Goal: Task Accomplishment & Management: Manage account settings

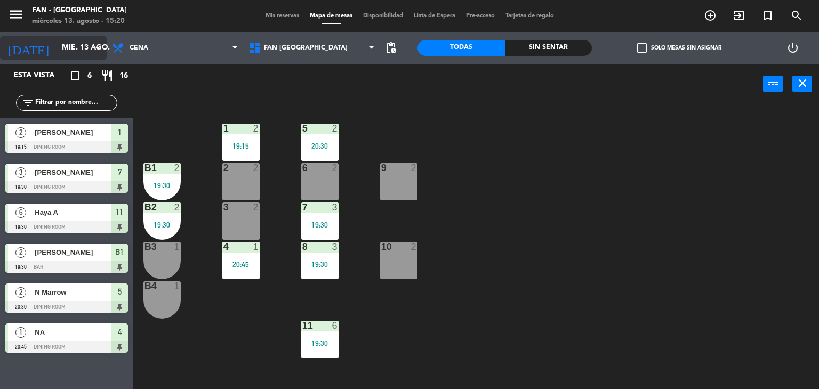
click at [75, 52] on input "mié. 13 ago." at bounding box center [107, 47] width 101 height 19
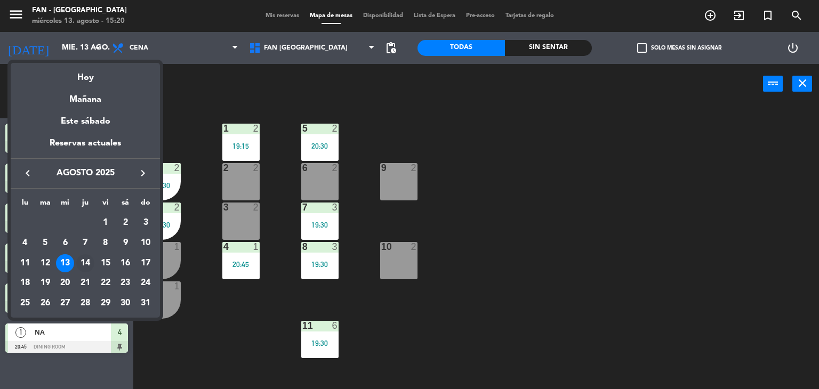
click at [91, 266] on div "14" at bounding box center [85, 263] width 18 height 18
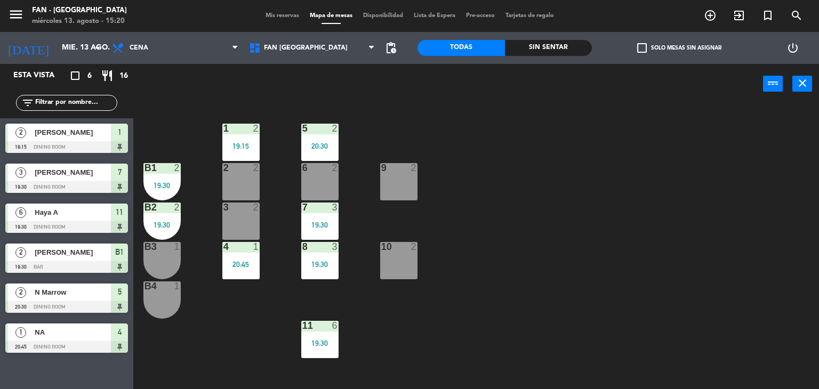
type input "jue. 14 ago."
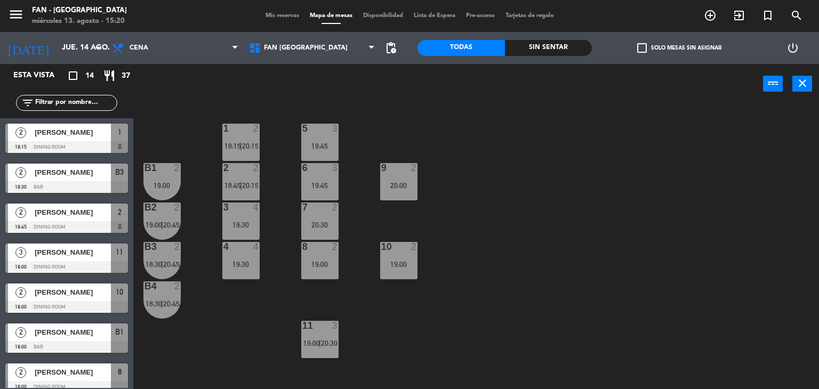
click at [492, 257] on div "1 2 18:15 | 20:15 5 3 19:45 B1 2 19:00 2 2 18:45 | 20:15 9 2 20:00 6 3 19:45 B2…" at bounding box center [480, 247] width 678 height 285
click at [176, 225] on span "20:45" at bounding box center [171, 225] width 17 height 9
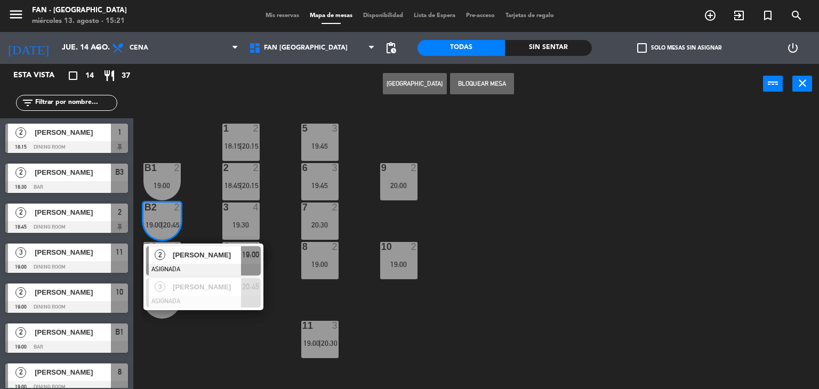
click at [197, 211] on div "1 2 18:15 | 20:15 5 3 19:45 B1 2 19:00 2 2 18:45 | 20:15 9 2 20:00 6 3 19:45 B2…" at bounding box center [480, 247] width 678 height 285
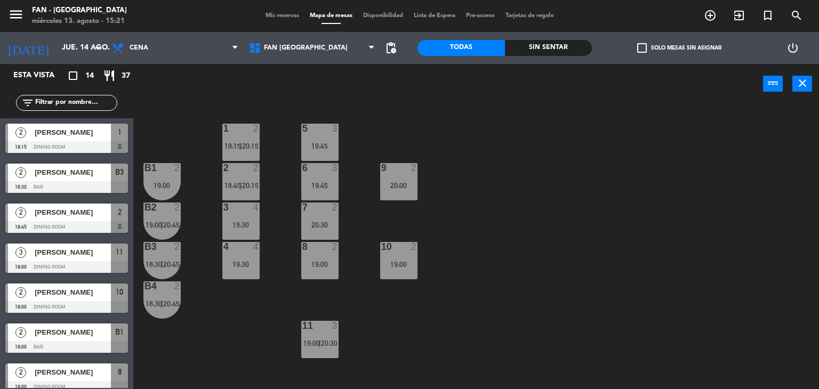
click at [178, 216] on div "B2 2 19:00 | 20:45" at bounding box center [162, 221] width 37 height 37
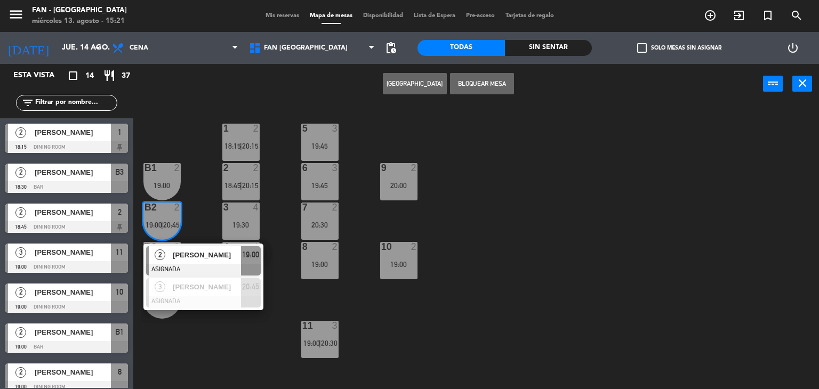
click at [197, 208] on div "1 2 18:15 | 20:15 5 3 19:45 B1 2 19:00 2 2 18:45 | 20:15 9 2 20:00 6 3 19:45 B2…" at bounding box center [480, 247] width 678 height 285
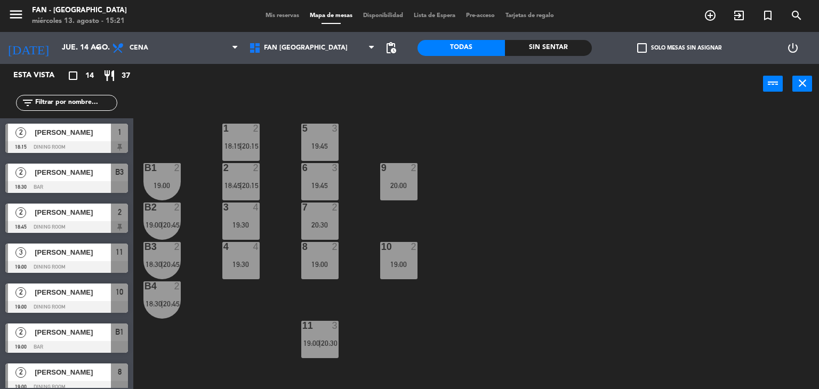
click at [162, 257] on div "B3 2 18:30 | 20:45" at bounding box center [162, 260] width 37 height 37
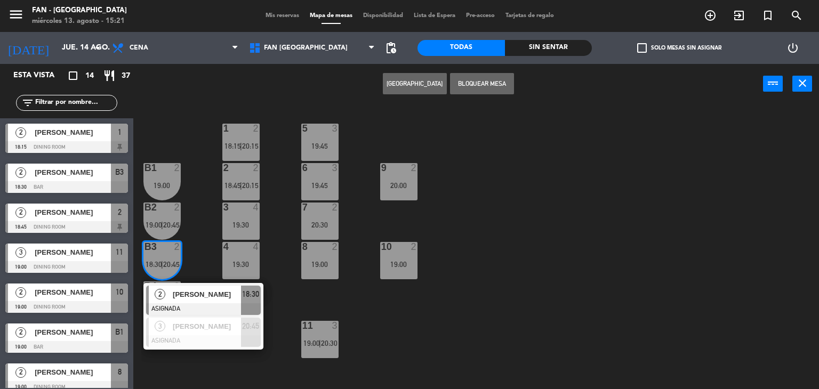
click at [196, 256] on div "1 2 18:15 | 20:15 5 3 19:45 B1 2 19:00 2 2 18:45 | 20:15 9 2 20:00 6 3 19:45 B2…" at bounding box center [480, 247] width 678 height 285
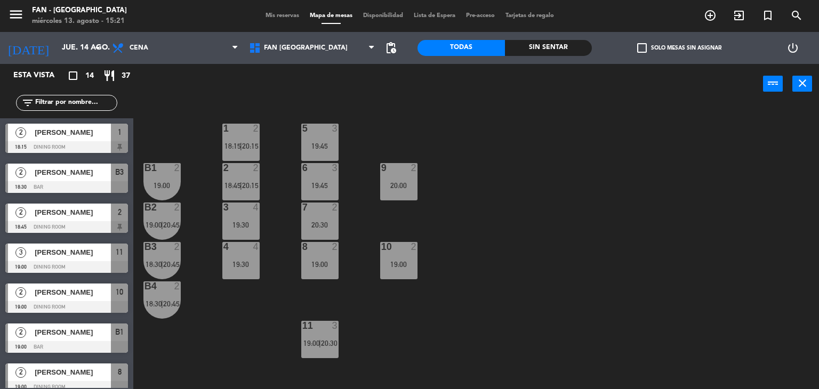
click at [161, 304] on span "18:30" at bounding box center [154, 304] width 17 height 9
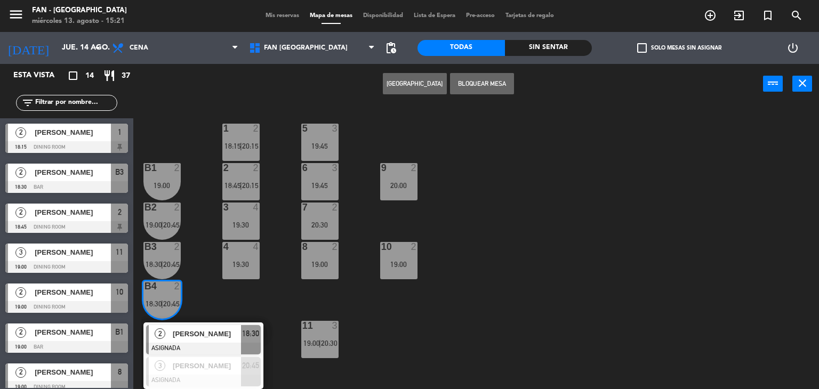
click at [200, 284] on div "1 2 18:15 | 20:15 5 3 19:45 B1 2 19:00 2 2 18:45 | 20:15 9 2 20:00 6 3 19:45 B2…" at bounding box center [480, 247] width 678 height 285
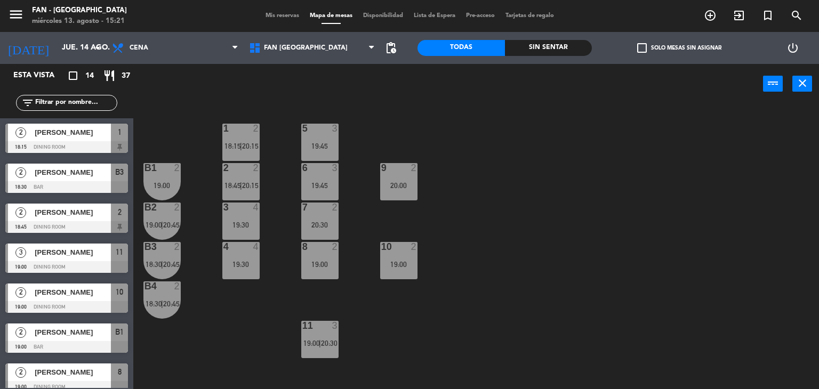
click at [179, 269] on div "B3 2 18:30 | 20:45" at bounding box center [162, 260] width 37 height 37
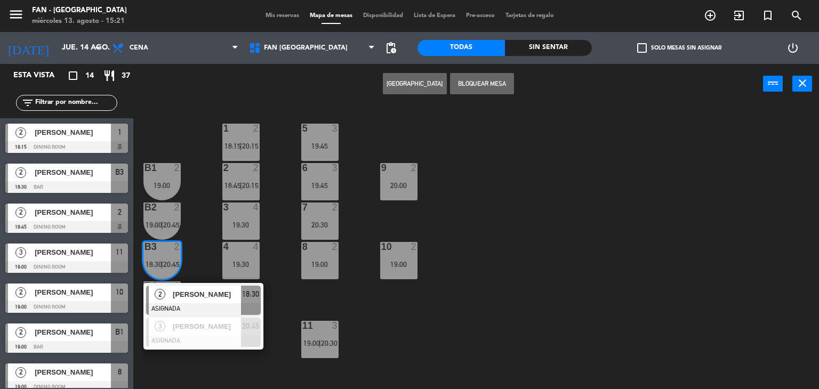
click at [193, 262] on div "1 2 18:15 | 20:15 5 3 19:45 B1 2 19:00 2 2 18:45 | 20:15 9 2 20:00 6 3 19:45 B2…" at bounding box center [480, 247] width 678 height 285
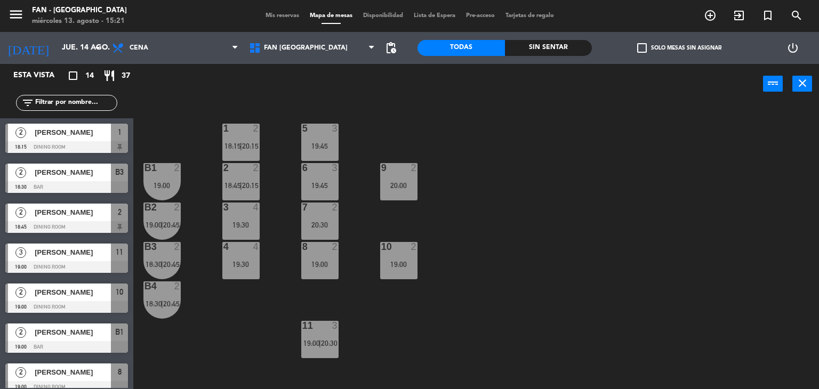
click at [178, 211] on div "2" at bounding box center [177, 208] width 6 height 10
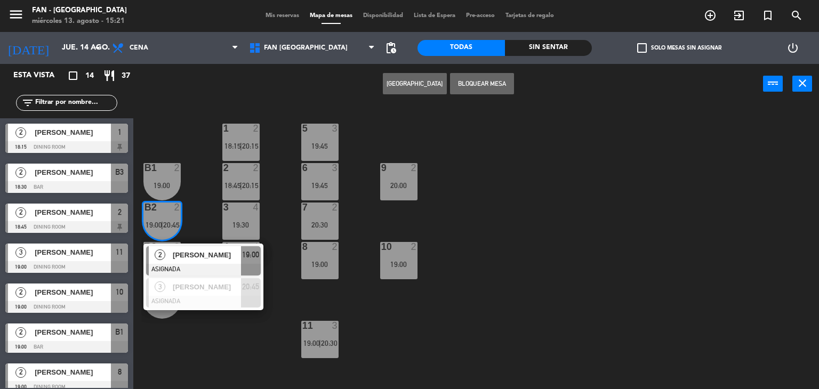
click at [196, 209] on div "1 2 18:15 | 20:15 5 3 19:45 B1 2 19:00 2 2 18:45 | 20:15 9 2 20:00 6 3 19:45 B2…" at bounding box center [480, 247] width 678 height 285
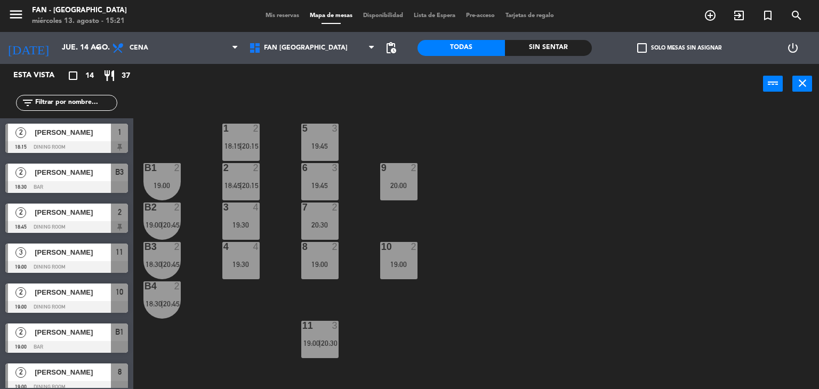
click at [175, 227] on span "20:45" at bounding box center [171, 225] width 17 height 9
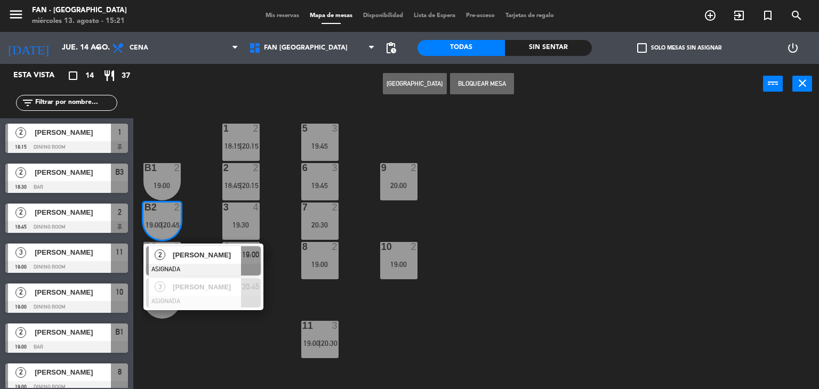
click at [212, 336] on div "1 2 18:15 | 20:15 5 3 19:45 B1 2 19:00 2 2 18:45 | 20:15 9 2 20:00 6 3 19:45 B2…" at bounding box center [480, 247] width 678 height 285
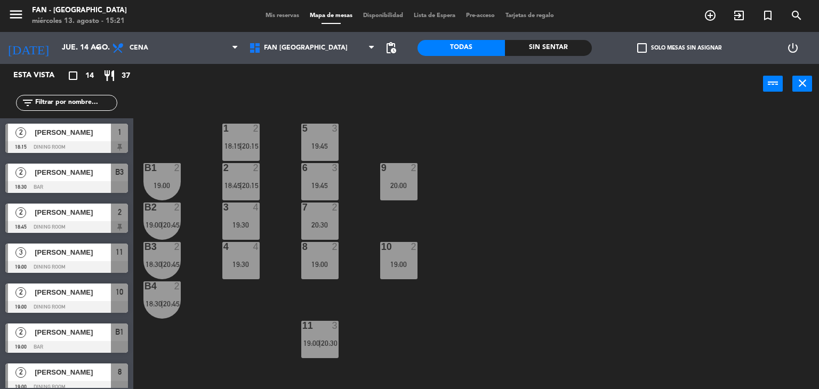
click at [169, 308] on div "B4 2 18:30 | 20:45" at bounding box center [162, 300] width 37 height 37
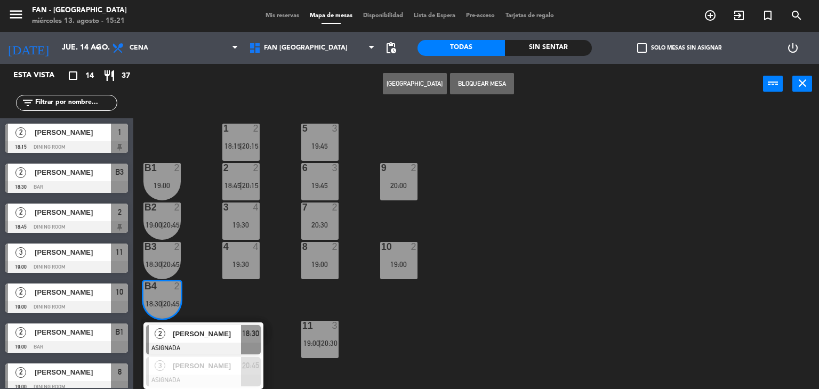
click at [201, 301] on div "1 2 18:15 | 20:15 5 3 19:45 B1 2 19:00 2 2 18:45 | 20:15 9 2 20:00 6 3 19:45 B2…" at bounding box center [480, 247] width 678 height 285
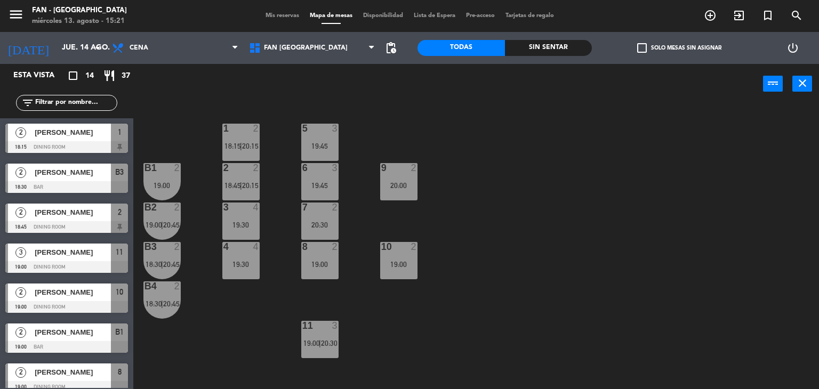
click at [201, 301] on div "1 2 18:15 | 20:15 5 3 19:45 B1 2 19:00 2 2 18:45 | 20:15 9 2 20:00 6 3 19:45 B2…" at bounding box center [480, 247] width 678 height 285
click at [376, 137] on div "1 2 18:15 | 20:15 5 3 19:45 B1 2 19:00 2 2 18:45 | 20:15 9 2 20:00 6 3 19:45 B2…" at bounding box center [480, 247] width 678 height 285
click at [286, 17] on span "Mis reservas" at bounding box center [282, 16] width 44 height 6
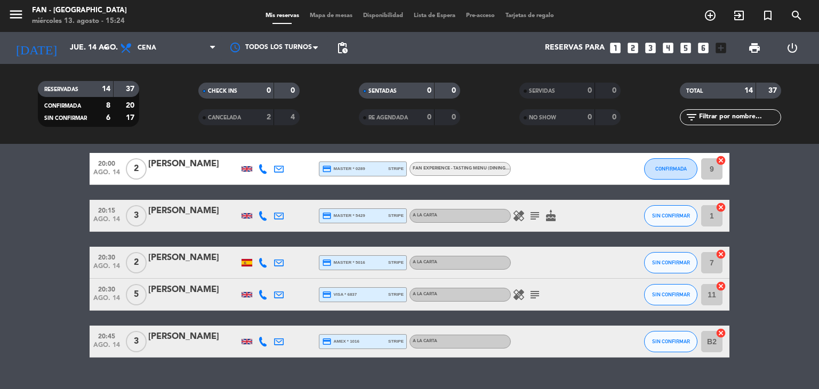
scroll to position [440, 0]
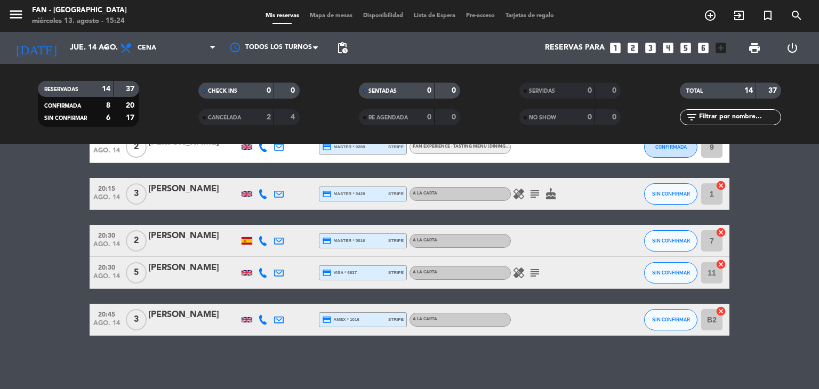
click at [265, 321] on icon at bounding box center [263, 320] width 10 height 10
click at [286, 306] on span at bounding box center [289, 302] width 9 height 9
click at [47, 257] on bookings-row "18:15 ago. 14 2 [PERSON_NAME] credit_card amex * 2006 stripe Fan Experience - T…" at bounding box center [409, 45] width 819 height 583
click at [336, 18] on span "Mapa de mesas" at bounding box center [331, 16] width 53 height 6
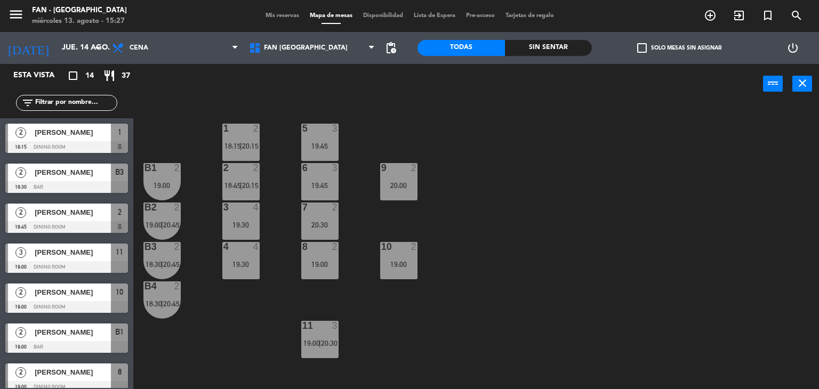
click at [297, 20] on div "Mis reservas Mapa de mesas Disponibilidad Lista de Espera Pre-acceso Tarjetas d…" at bounding box center [409, 16] width 299 height 10
click at [288, 18] on span "Mis reservas" at bounding box center [282, 16] width 44 height 6
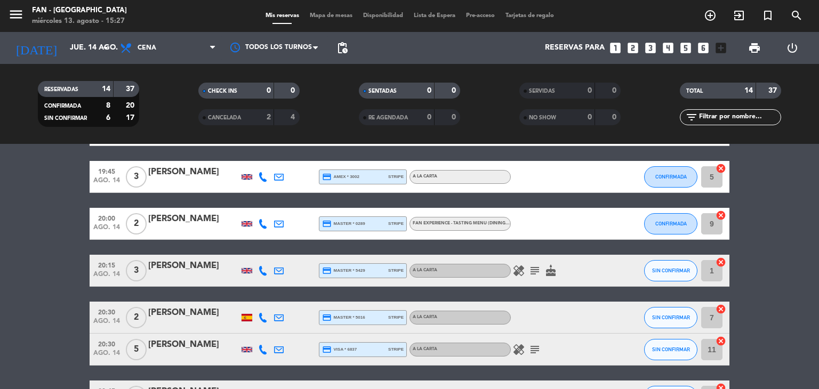
scroll to position [384, 0]
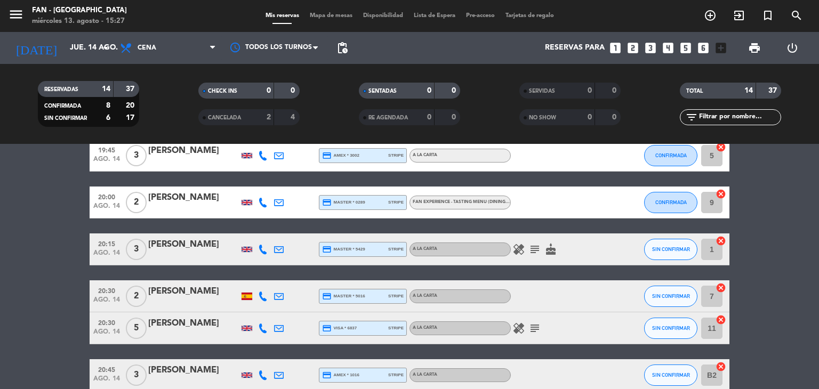
click at [751, 205] on bookings-row "18:15 ago. 14 2 [PERSON_NAME] credit_card amex * 2006 stripe Fan Experience - T…" at bounding box center [409, 100] width 819 height 583
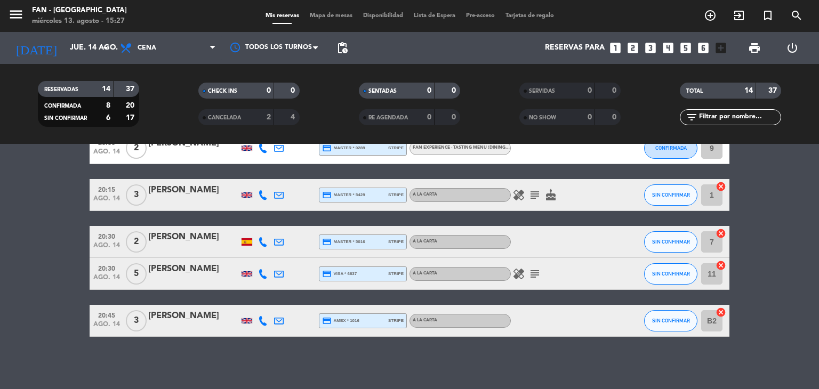
scroll to position [440, 0]
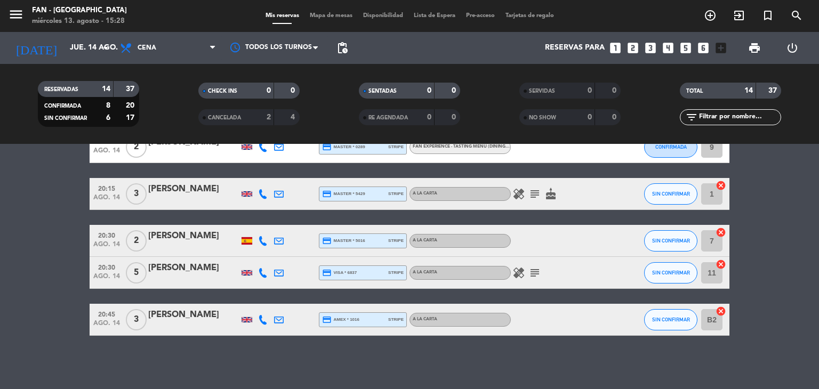
click at [170, 318] on div "[PERSON_NAME]" at bounding box center [193, 315] width 91 height 14
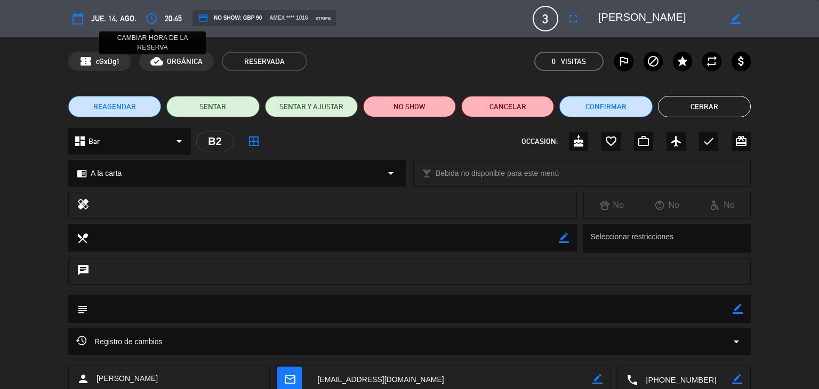
click at [150, 19] on icon "access_time" at bounding box center [151, 18] width 13 height 13
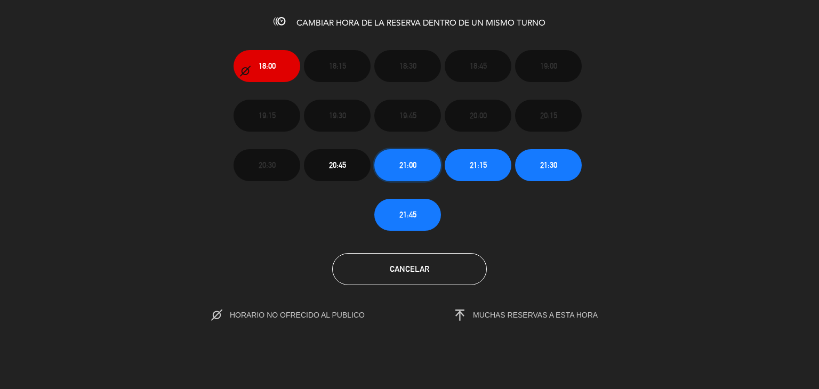
click at [416, 160] on span "21:00" at bounding box center [408, 165] width 17 height 12
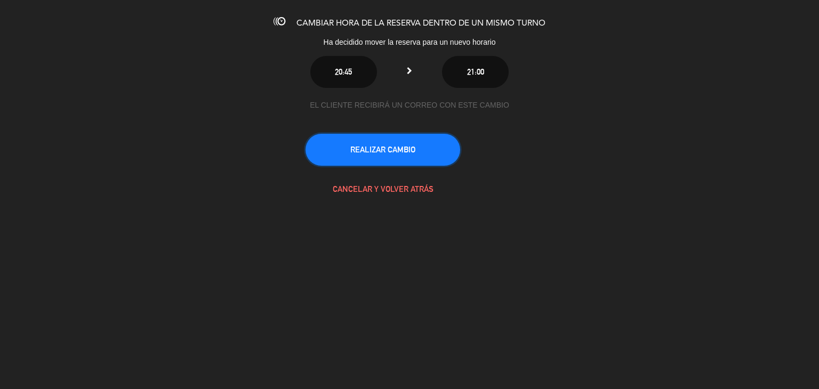
click at [423, 157] on button "REALIZAR CAMBIO" at bounding box center [383, 150] width 155 height 32
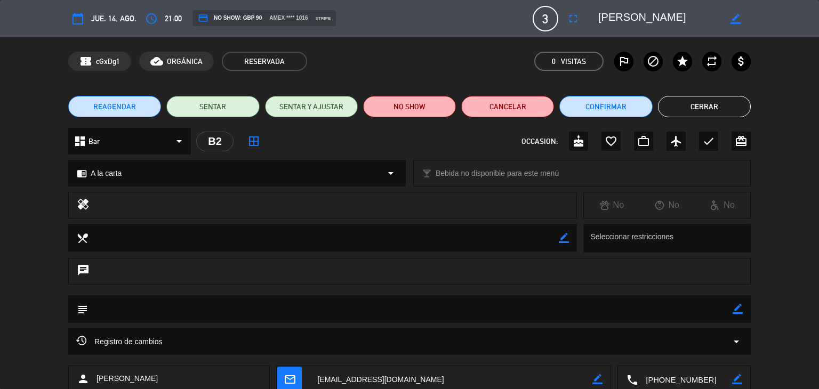
click at [695, 107] on button "Cerrar" at bounding box center [704, 106] width 93 height 21
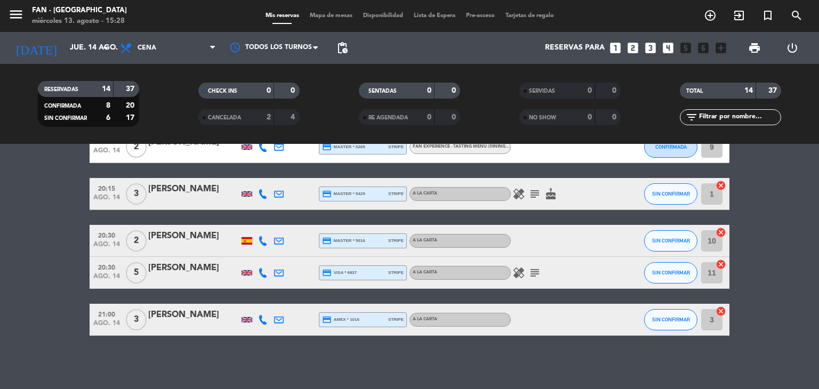
click at [339, 18] on span "Mapa de mesas" at bounding box center [331, 16] width 53 height 6
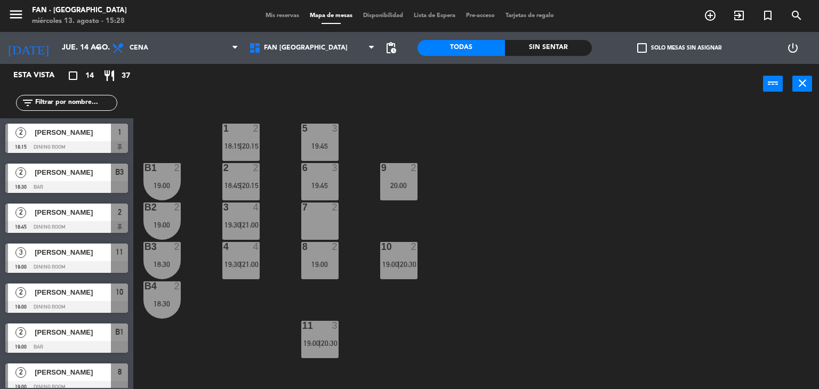
click at [190, 232] on div "1 2 18:15 | 20:15 5 3 19:45 B1 2 19:00 2 2 18:45 | 20:15 9 2 20:00 6 3 19:45 B2…" at bounding box center [480, 247] width 678 height 285
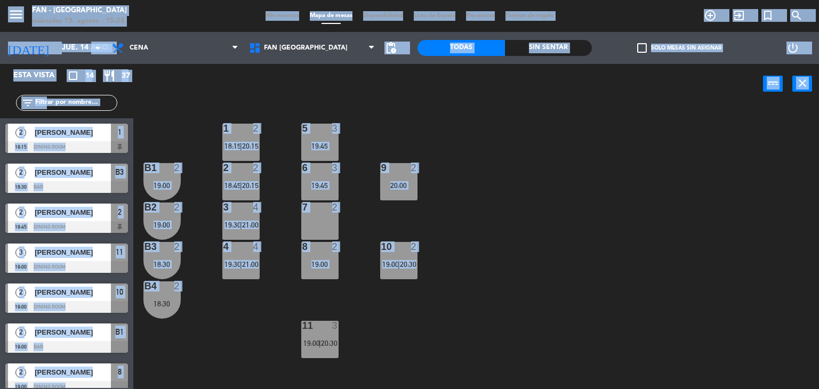
drag, startPoint x: 146, startPoint y: 335, endPoint x: 121, endPoint y: 412, distance: 81.2
click at [121, 389] on html "close × Fan - [GEOGRAPHIC_DATA] × chrome_reader_mode Listado de Reservas accoun…" at bounding box center [409, 194] width 819 height 389
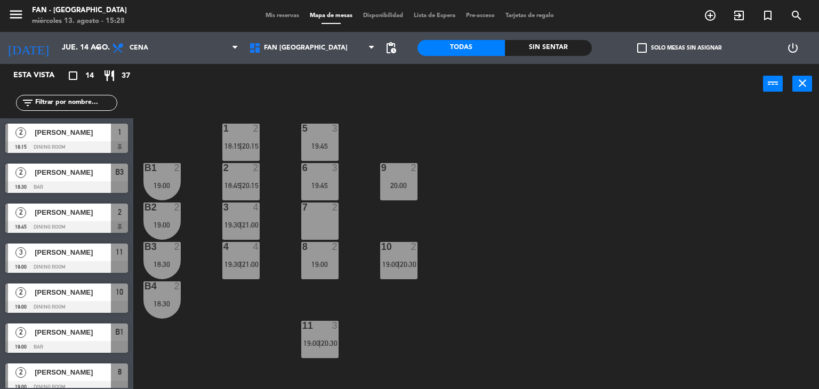
click at [170, 383] on div "1 2 18:15 | 20:15 5 3 19:45 B1 2 19:00 2 2 18:45 | 20:15 9 2 20:00 6 3 19:45 B2…" at bounding box center [480, 247] width 678 height 285
click at [141, 359] on main "1 2 18:15 | 20:15 5 3 19:45 B1 2 19:00 2 2 18:45 | 20:15 9 2 20:00 6 3 19:45 B2…" at bounding box center [476, 243] width 686 height 293
click at [277, 13] on span "Mis reservas" at bounding box center [282, 16] width 44 height 6
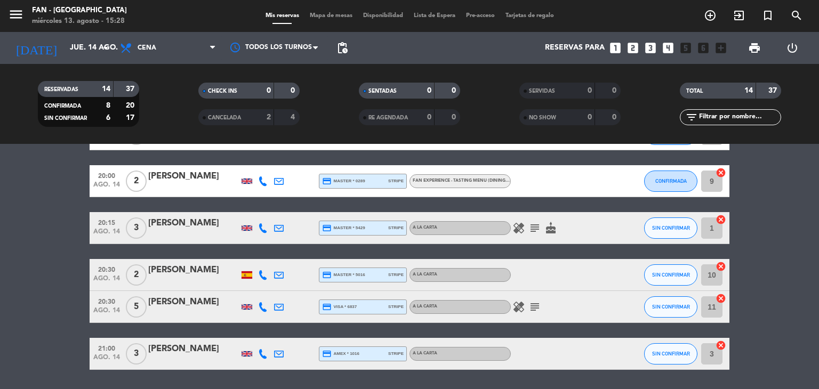
scroll to position [427, 0]
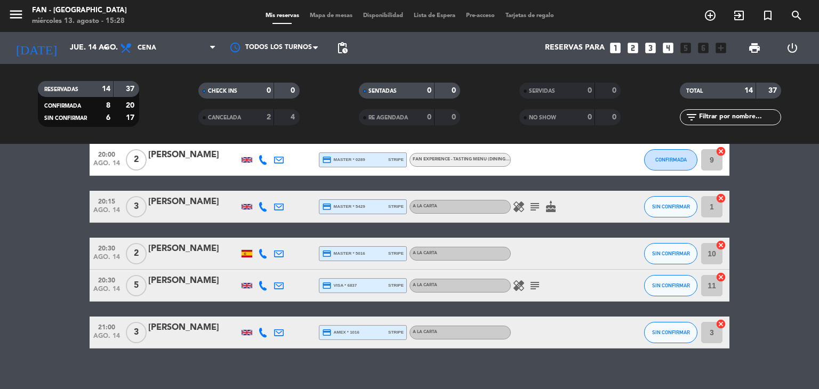
click at [161, 335] on div "[PERSON_NAME]" at bounding box center [193, 328] width 91 height 14
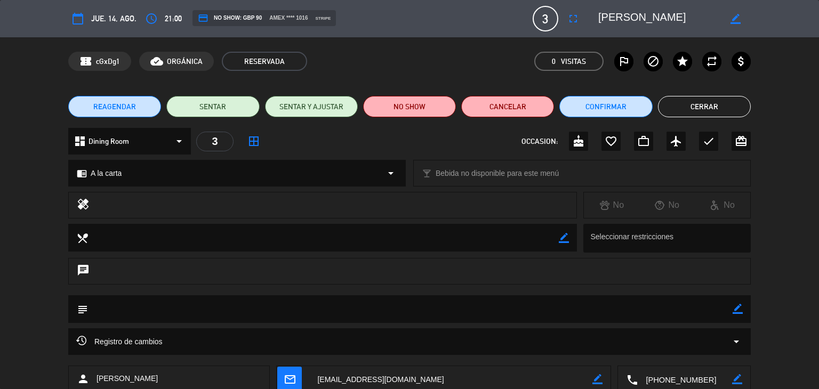
click at [58, 281] on div "chat" at bounding box center [409, 276] width 819 height 37
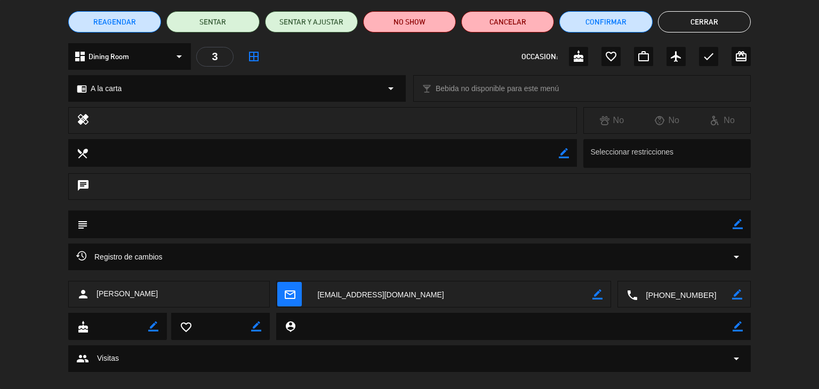
scroll to position [100, 0]
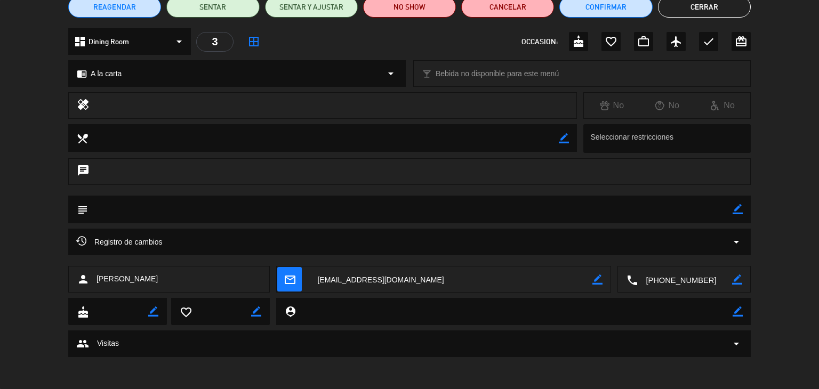
click at [171, 232] on div "Registro de cambios arrow_drop_down" at bounding box center [409, 242] width 683 height 27
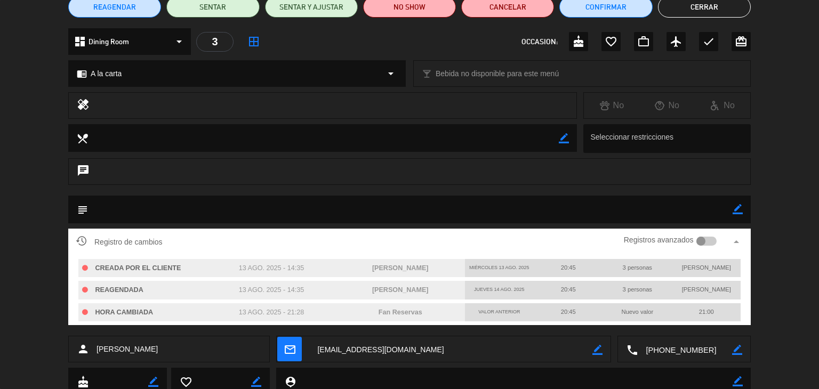
click at [711, 241] on div at bounding box center [707, 242] width 21 height 10
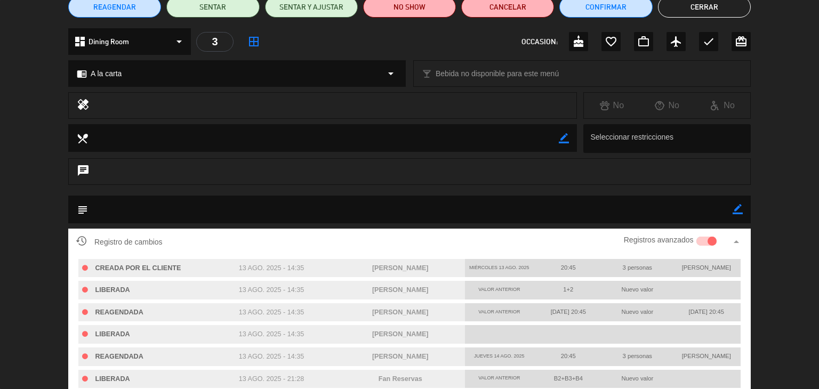
click at [785, 286] on div "Registro de cambios Registros avanzados arrow_drop_up CREADA POR EL CLIENTE 13 …" at bounding box center [409, 338] width 819 height 218
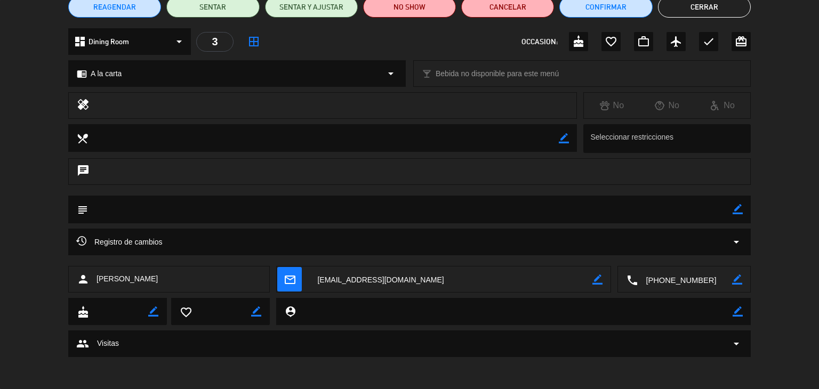
click at [725, 237] on div "Registro de cambios arrow_drop_down" at bounding box center [409, 242] width 667 height 13
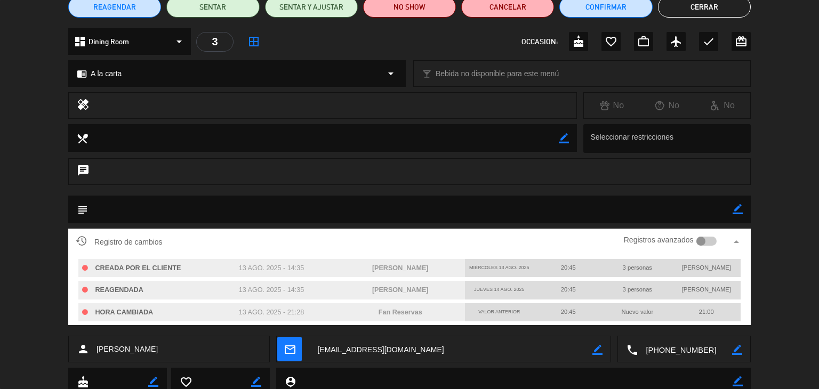
click at [705, 240] on div at bounding box center [702, 242] width 10 height 10
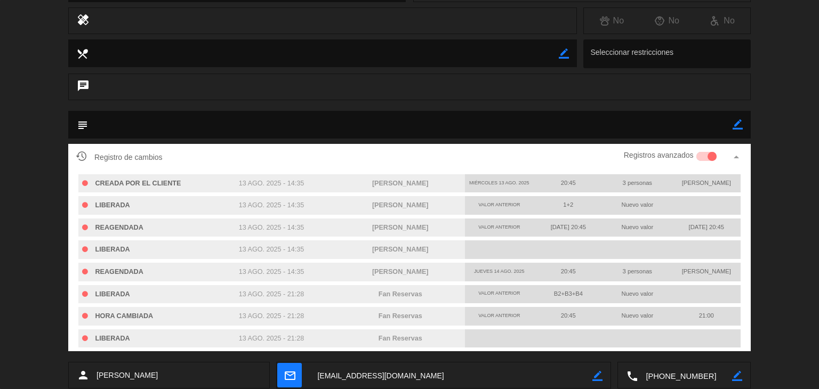
scroll to position [185, 0]
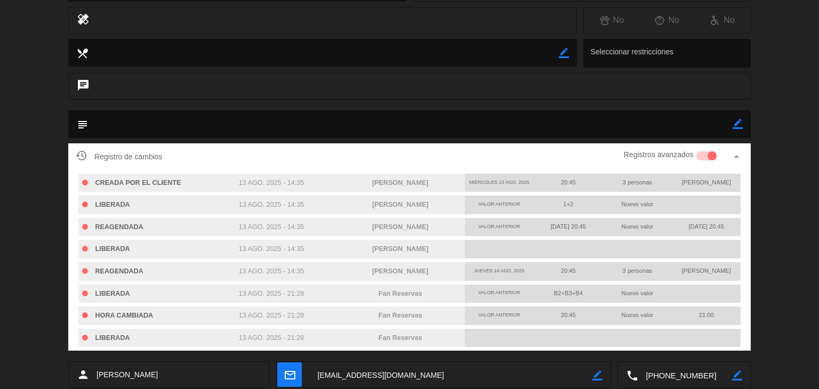
click at [707, 152] on div at bounding box center [707, 157] width 21 height 10
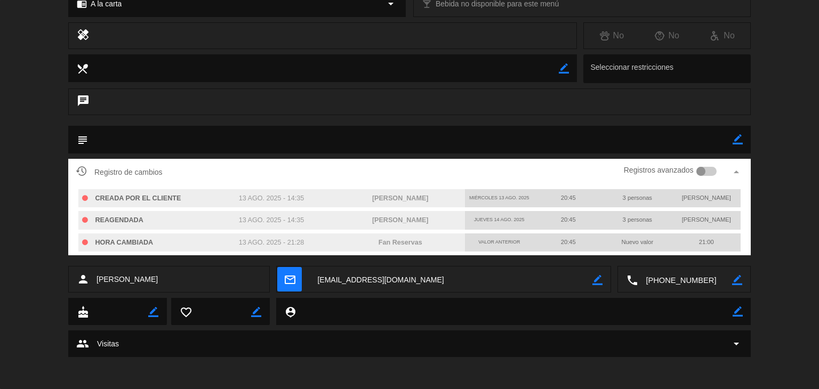
click at [784, 129] on div "subject border_color" at bounding box center [409, 142] width 819 height 33
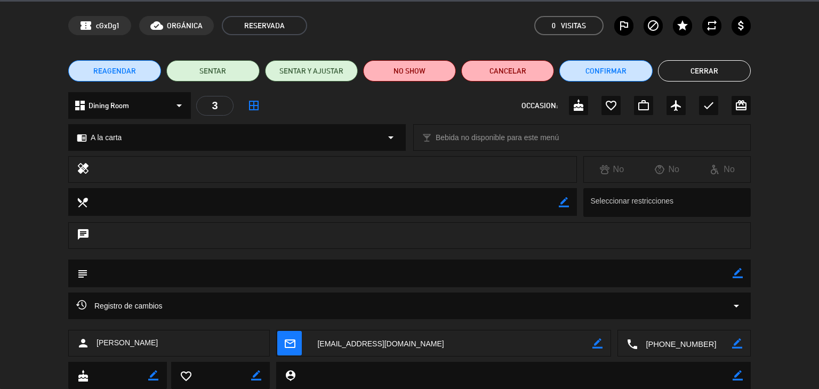
scroll to position [0, 0]
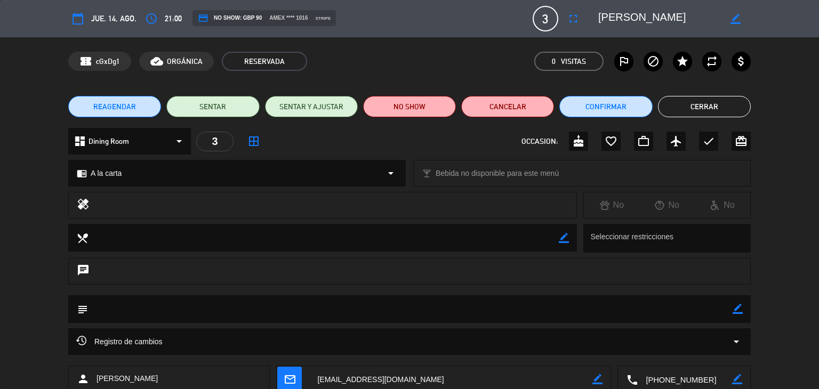
click at [718, 107] on button "Cerrar" at bounding box center [704, 106] width 93 height 21
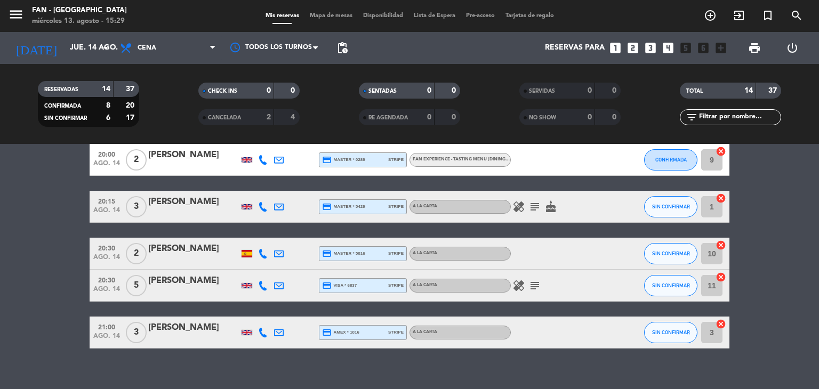
click at [722, 323] on icon "cancel" at bounding box center [721, 324] width 11 height 11
click at [711, 332] on icon "border_all" at bounding box center [713, 332] width 13 height 13
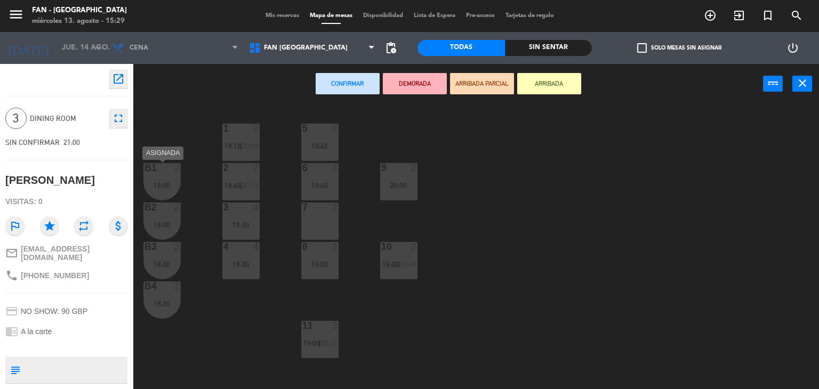
click at [166, 187] on div "19:00" at bounding box center [162, 185] width 37 height 7
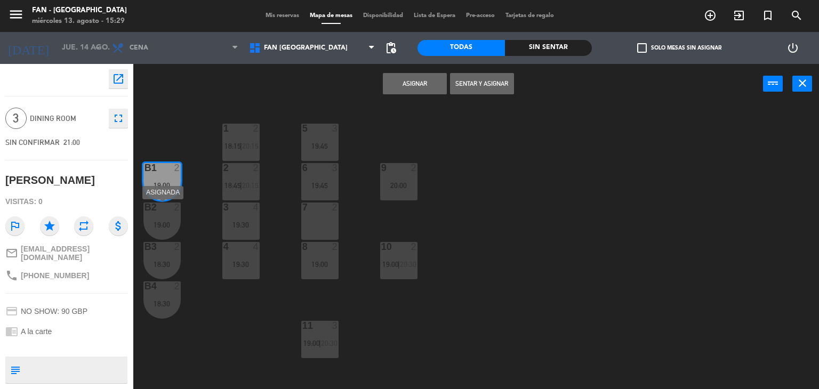
click at [161, 222] on div "19:00" at bounding box center [162, 224] width 37 height 7
click at [160, 268] on div "18:30" at bounding box center [162, 264] width 37 height 7
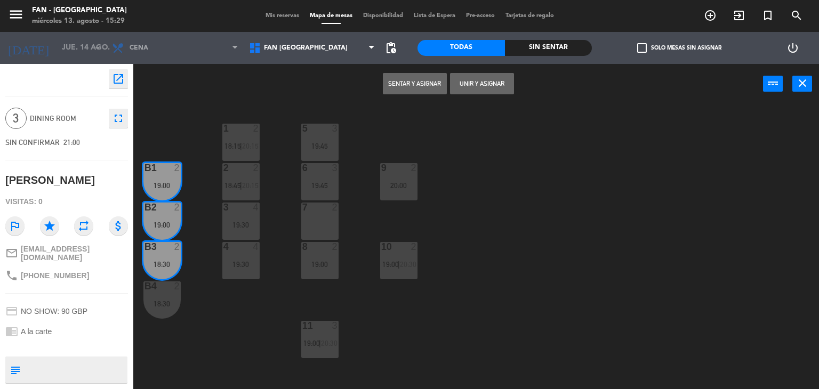
click at [204, 306] on div "1 2 18:15 | 20:15 5 3 19:45 B1 2 19:00 2 2 18:45 | 20:15 9 2 20:00 6 3 19:45 B2…" at bounding box center [480, 247] width 678 height 285
click at [212, 322] on div "1 2 18:15 | 20:15 5 3 19:45 B1 2 19:00 2 2 18:45 | 20:15 9 2 20:00 6 3 19:45 B2…" at bounding box center [480, 247] width 678 height 285
click at [246, 333] on div "1 2 18:15 | 20:15 5 3 19:45 B1 2 19:00 2 2 18:45 | 20:15 9 2 20:00 6 3 19:45 B2…" at bounding box center [480, 247] width 678 height 285
click at [166, 310] on div "B4 2 18:30" at bounding box center [162, 300] width 37 height 37
click at [226, 321] on div "1 2 18:15 | 20:15 5 3 19:45 B1 2 19:00 2 2 18:45 | 20:15 9 2 20:00 6 3 19:45 B2…" at bounding box center [480, 247] width 678 height 285
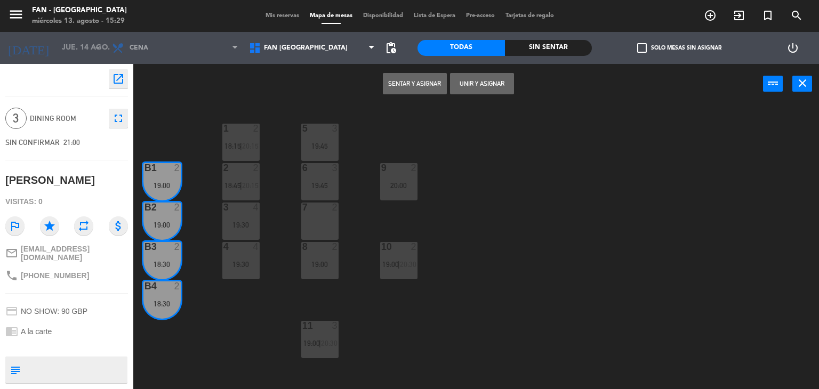
click at [190, 131] on div "1 2 18:15 | 20:15 5 3 19:45 B1 2 19:00 2 2 18:45 | 20:15 9 2 20:00 6 3 19:45 B2…" at bounding box center [480, 247] width 678 height 285
click at [173, 186] on div "19:00" at bounding box center [162, 185] width 37 height 7
click at [162, 221] on div "19:00" at bounding box center [162, 224] width 37 height 7
click at [482, 84] on button "Unir y asignar" at bounding box center [482, 83] width 64 height 21
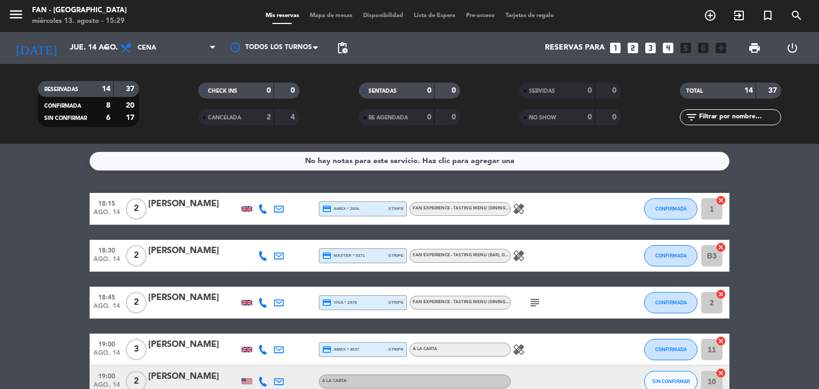
click at [339, 15] on span "Mapa de mesas" at bounding box center [331, 16] width 53 height 6
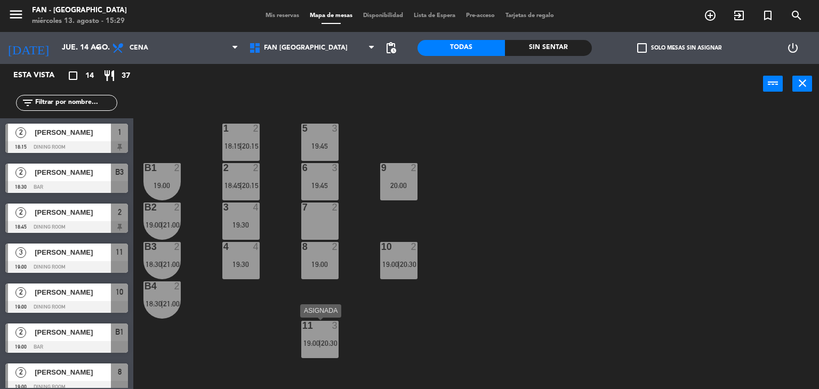
click at [323, 341] on span "20:30" at bounding box center [329, 343] width 17 height 9
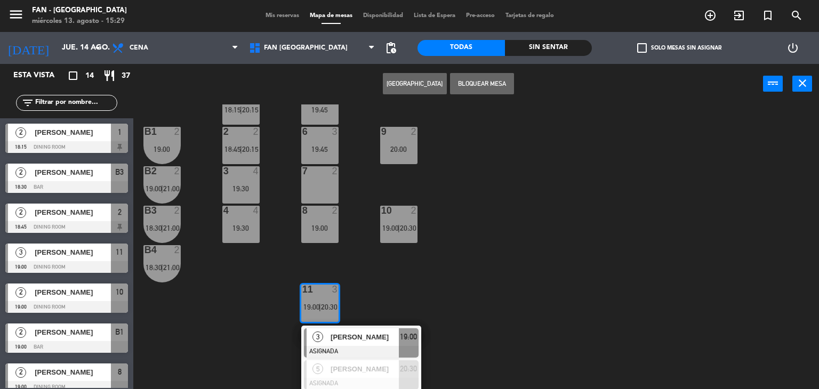
scroll to position [38, 0]
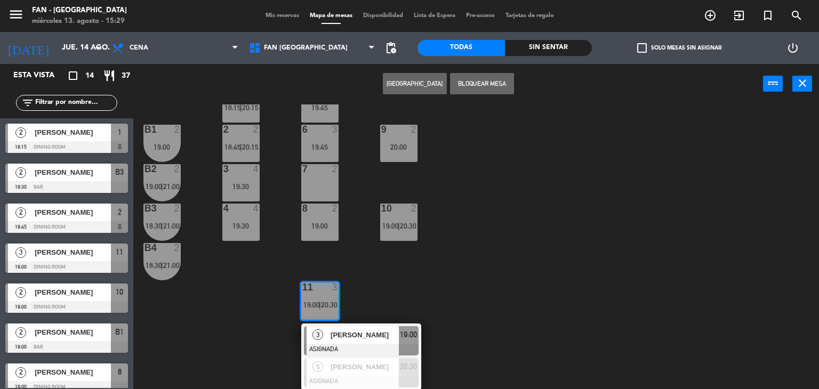
click at [476, 213] on div "1 2 18:15 | 20:15 5 3 19:45 B1 2 19:00 2 2 18:45 | 20:15 9 2 20:00 6 3 19:45 B2…" at bounding box center [480, 247] width 678 height 285
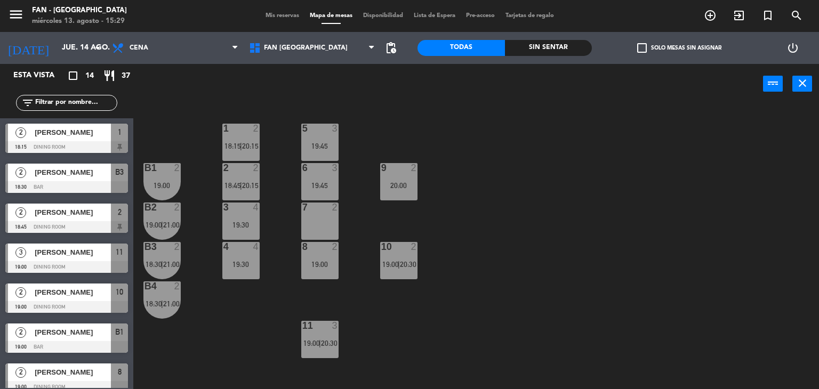
click at [388, 256] on div "10 2 19:00 | 20:30" at bounding box center [398, 260] width 37 height 37
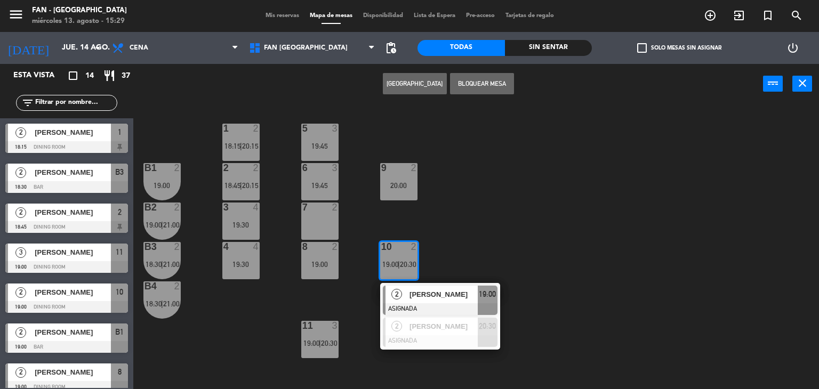
click at [487, 153] on div "1 2 18:15 | 20:15 5 3 19:45 B1 2 19:00 2 2 18:45 | 20:15 9 2 20:00 6 3 19:45 B2…" at bounding box center [480, 247] width 678 height 285
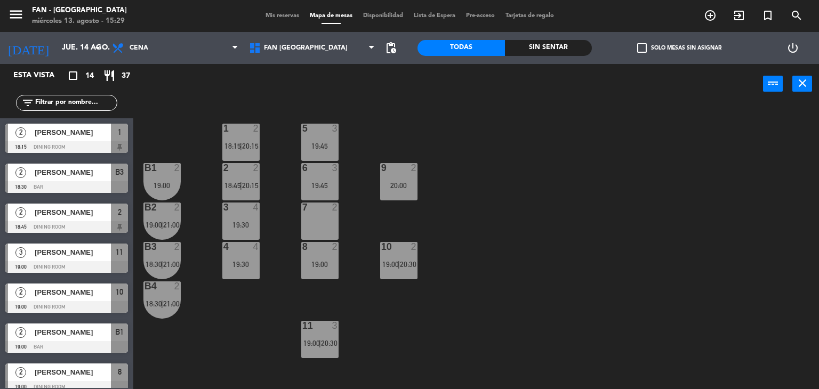
click at [336, 336] on div "11 3 19:00 | 20:30" at bounding box center [319, 339] width 37 height 37
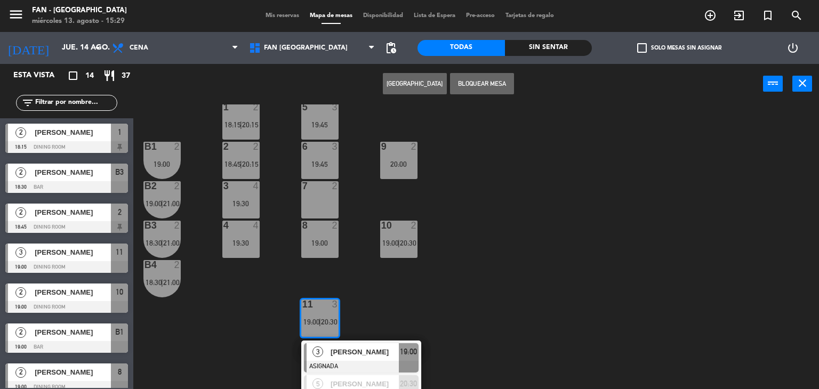
scroll to position [38, 0]
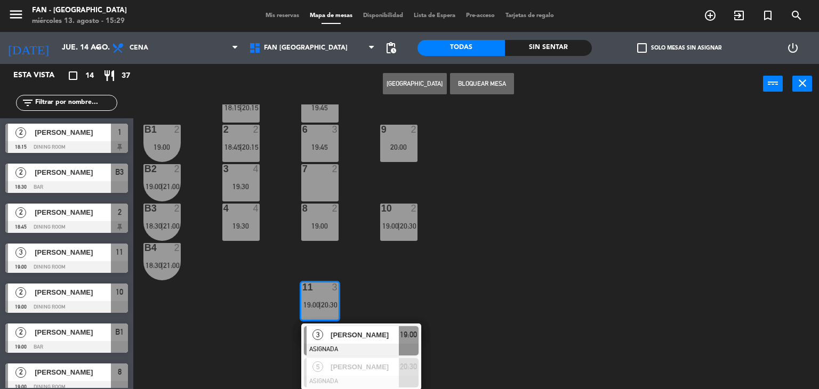
click at [278, 15] on span "Mis reservas" at bounding box center [282, 16] width 44 height 6
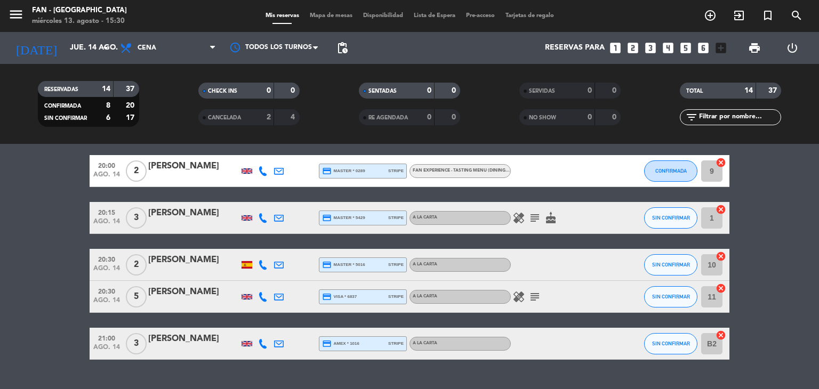
scroll to position [418, 0]
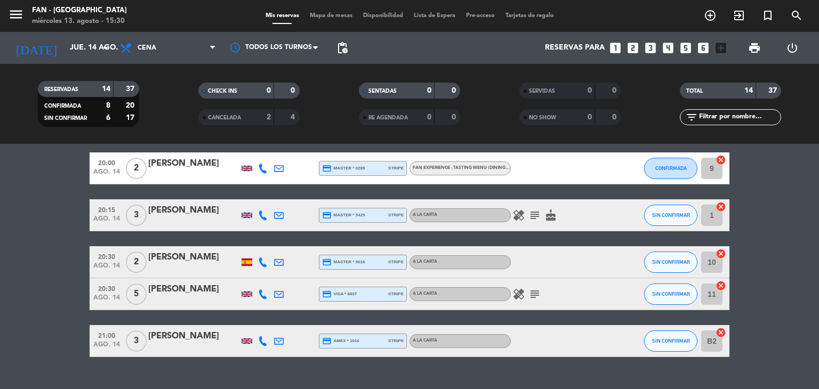
click at [260, 260] on icon at bounding box center [263, 263] width 10 height 10
click at [288, 245] on span at bounding box center [292, 245] width 9 height 9
click at [339, 13] on span "Mapa de mesas" at bounding box center [331, 16] width 53 height 6
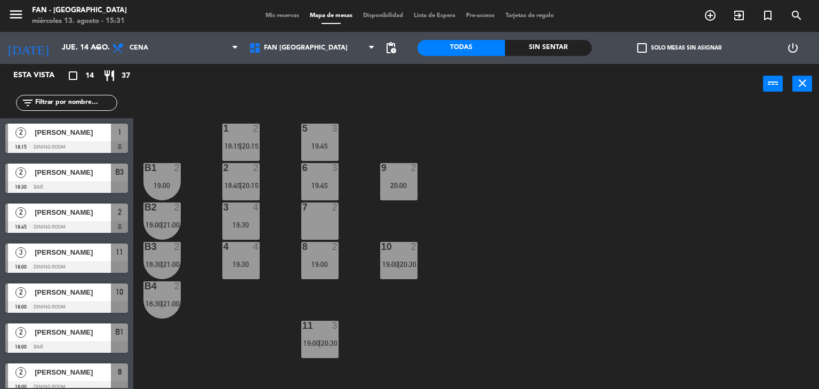
click at [282, 18] on span "Mis reservas" at bounding box center [282, 16] width 44 height 6
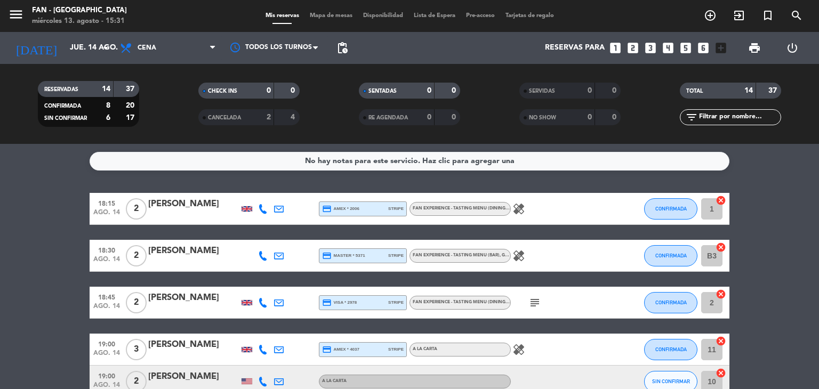
click at [337, 13] on span "Mapa de mesas" at bounding box center [331, 16] width 53 height 6
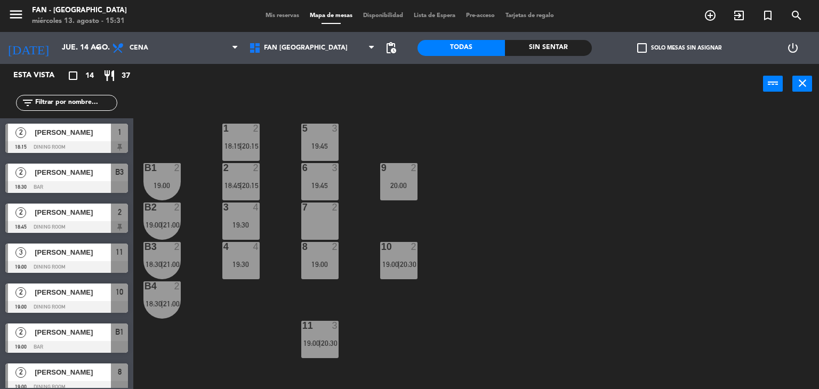
click at [277, 14] on span "Mis reservas" at bounding box center [282, 16] width 44 height 6
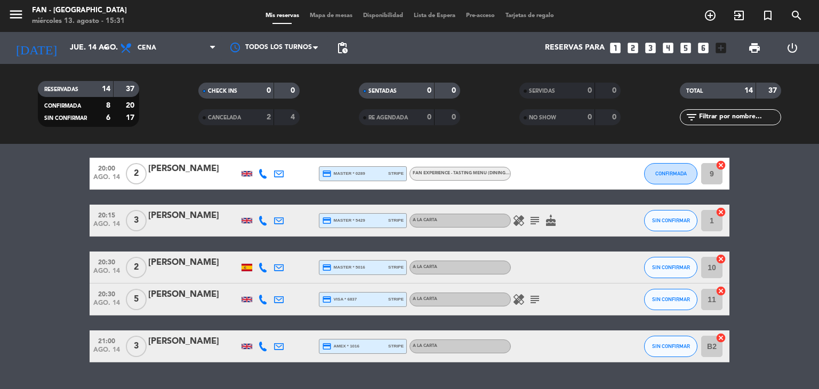
scroll to position [440, 0]
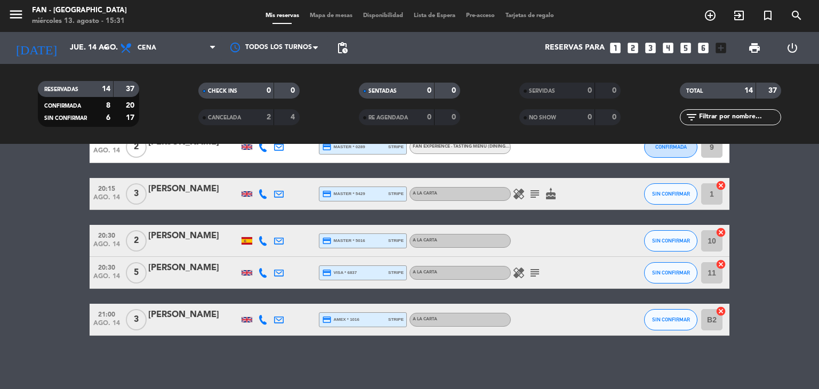
click at [261, 272] on icon at bounding box center [263, 273] width 10 height 10
click at [285, 258] on span at bounding box center [289, 255] width 9 height 9
click at [347, 19] on span "Mapa de mesas" at bounding box center [331, 16] width 53 height 6
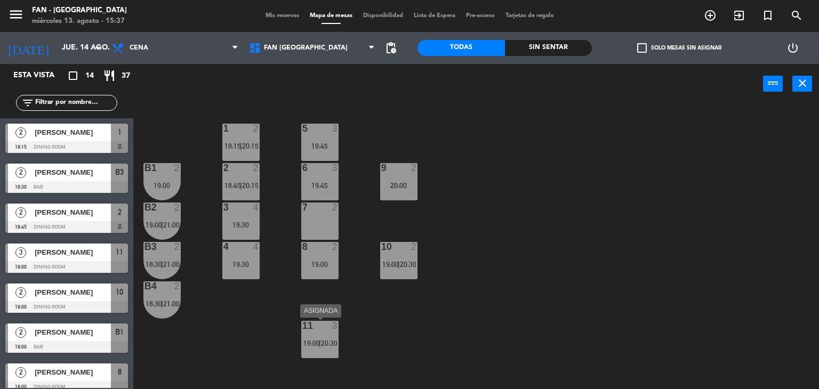
click at [324, 342] on span "20:30" at bounding box center [329, 343] width 17 height 9
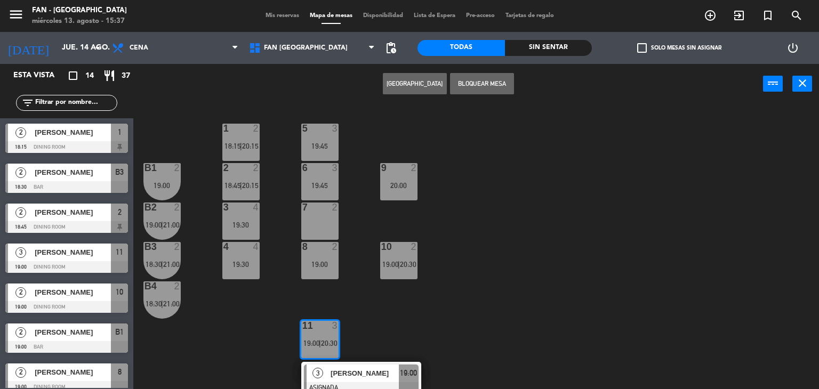
click at [372, 340] on div "1 2 18:15 | 20:15 5 3 19:45 B1 2 19:00 2 2 18:45 | 20:15 9 2 20:00 6 3 19:45 B2…" at bounding box center [480, 247] width 678 height 285
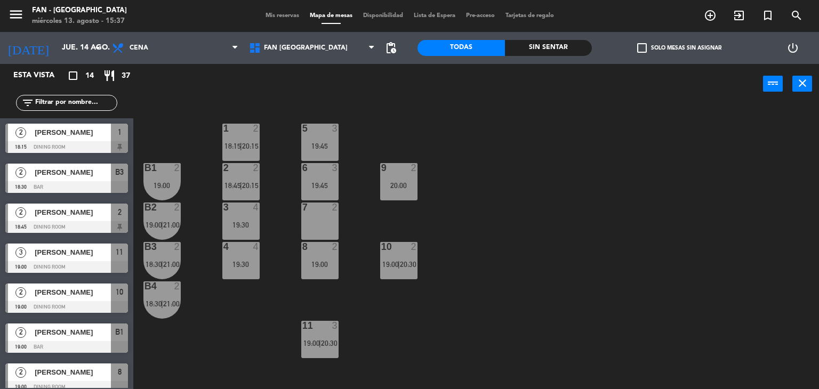
drag, startPoint x: 166, startPoint y: 347, endPoint x: 163, endPoint y: 402, distance: 54.5
click at [163, 389] on html "close × Fan - [GEOGRAPHIC_DATA] × chrome_reader_mode Listado de Reservas accoun…" at bounding box center [409, 194] width 819 height 389
click at [180, 353] on div "1 2 18:15 | 20:15 5 3 19:45 B1 2 19:00 2 2 18:45 | 20:15 9 2 20:00 6 3 19:45 B2…" at bounding box center [480, 247] width 678 height 285
click at [318, 342] on span "19:00" at bounding box center [312, 343] width 17 height 9
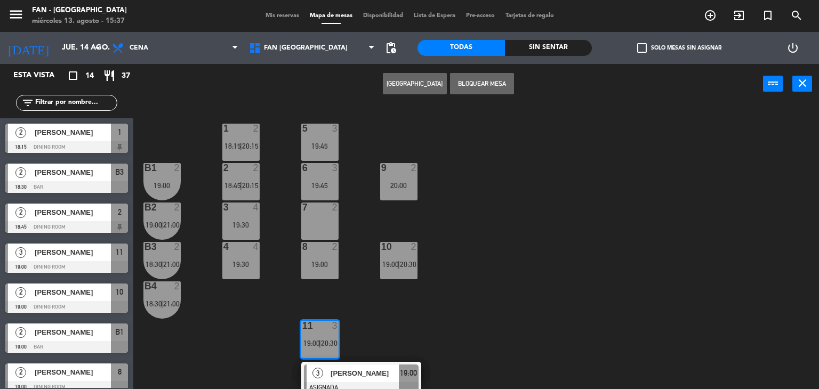
click at [397, 314] on div "1 2 18:15 | 20:15 5 3 19:45 B1 2 19:00 2 2 18:45 | 20:15 9 2 20:00 6 3 19:45 B2…" at bounding box center [480, 247] width 678 height 285
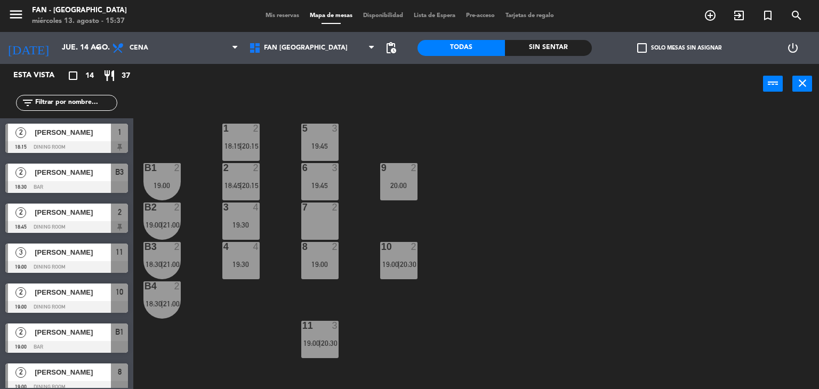
click at [404, 194] on div "9 2 20:00" at bounding box center [398, 181] width 37 height 37
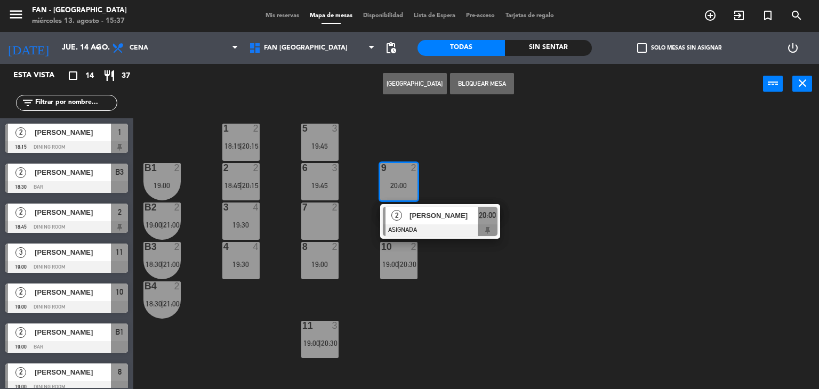
click at [490, 184] on div "1 2 18:15 | 20:15 5 3 19:45 B1 2 19:00 2 2 18:45 | 20:15 9 2 20:00 2 [PERSON_NA…" at bounding box center [480, 247] width 678 height 285
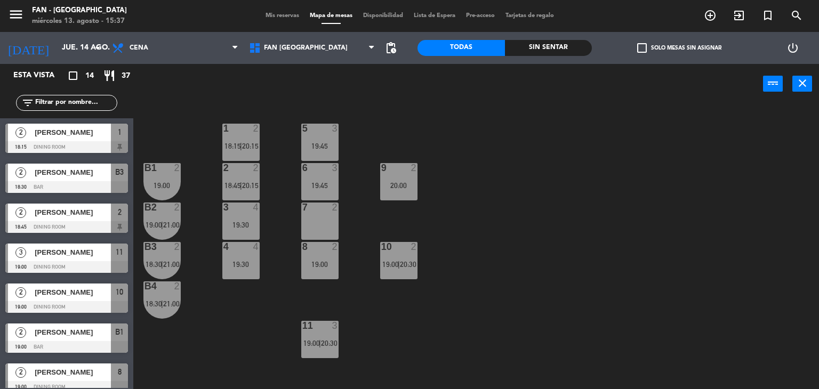
click at [329, 156] on div "5 3 19:45" at bounding box center [319, 142] width 37 height 37
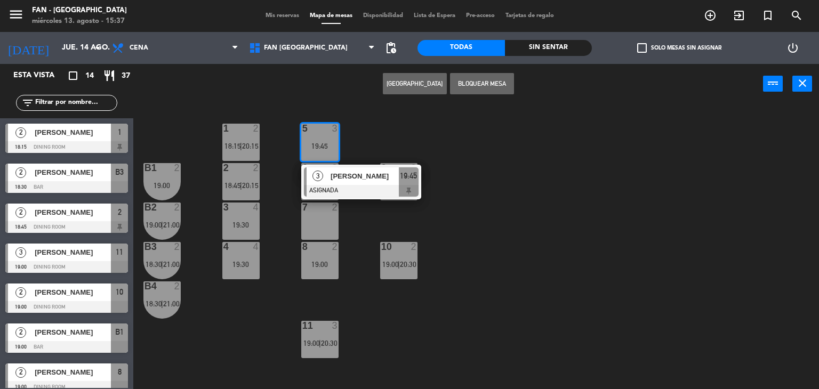
click at [390, 135] on div "1 2 18:15 | 20:15 5 3 19:45 3 [PERSON_NAME] ASIGNADA 19:45 B1 2 19:00 2 2 18:45…" at bounding box center [480, 247] width 678 height 285
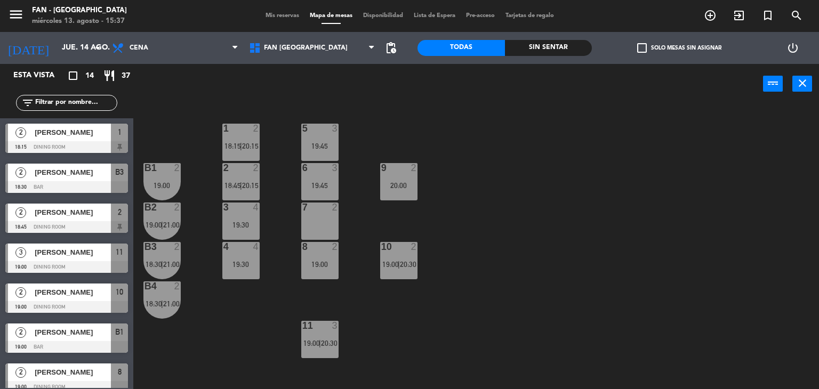
click at [405, 278] on div "10 2 19:00 | 20:30" at bounding box center [398, 260] width 37 height 37
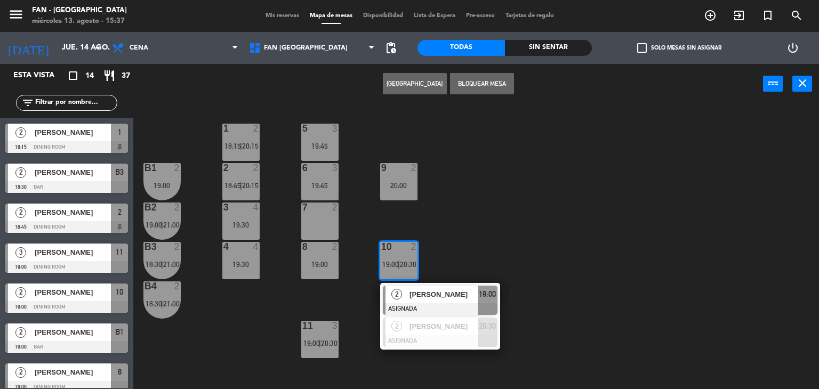
click at [280, 17] on span "Mis reservas" at bounding box center [282, 16] width 44 height 6
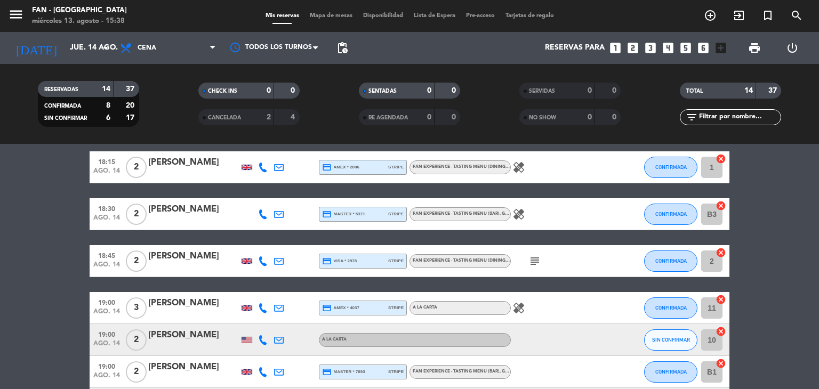
scroll to position [34, 0]
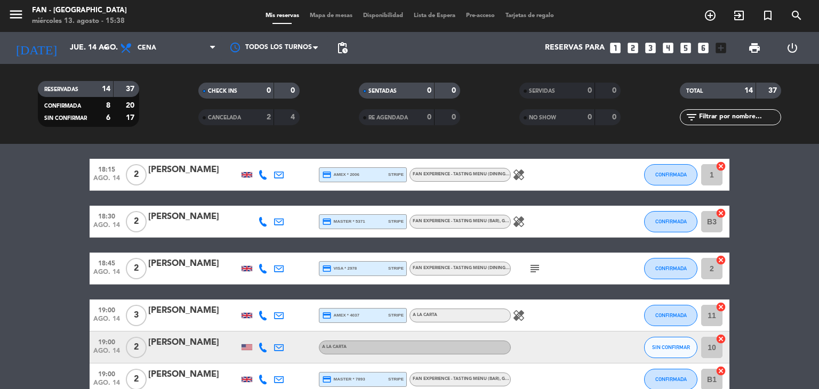
click at [333, 18] on span "Mapa de mesas" at bounding box center [331, 16] width 53 height 6
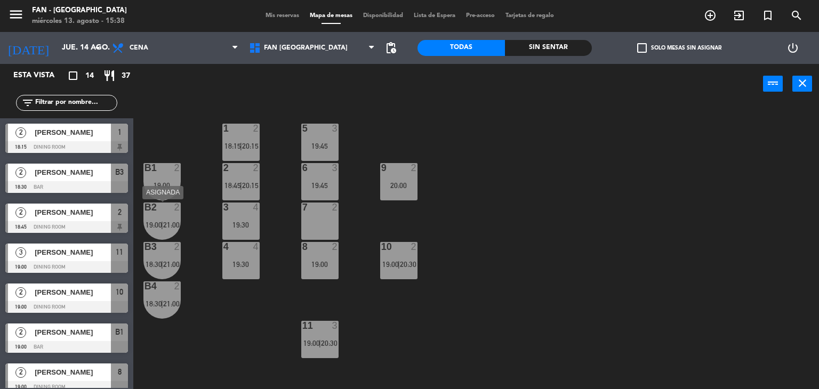
click at [174, 221] on span "21:00" at bounding box center [171, 225] width 17 height 9
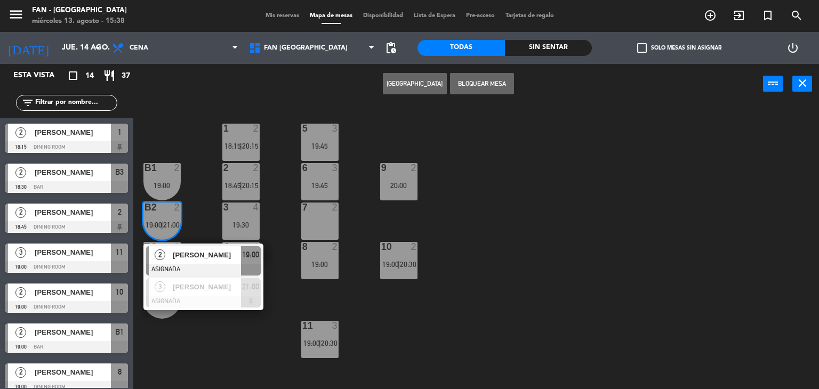
click at [218, 158] on div "1 2 18:15 | 20:15 5 3 19:45 B1 2 19:00 2 2 18:45 | 20:15 9 2 20:00 6 3 19:45 B2…" at bounding box center [480, 247] width 678 height 285
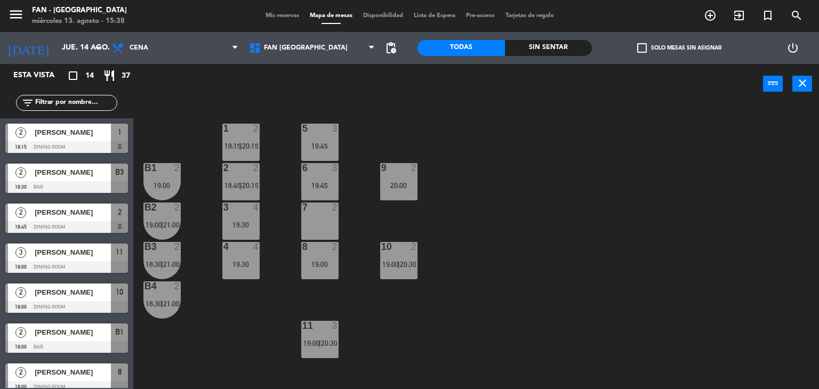
click at [168, 176] on div "B1 2 19:00" at bounding box center [162, 181] width 37 height 37
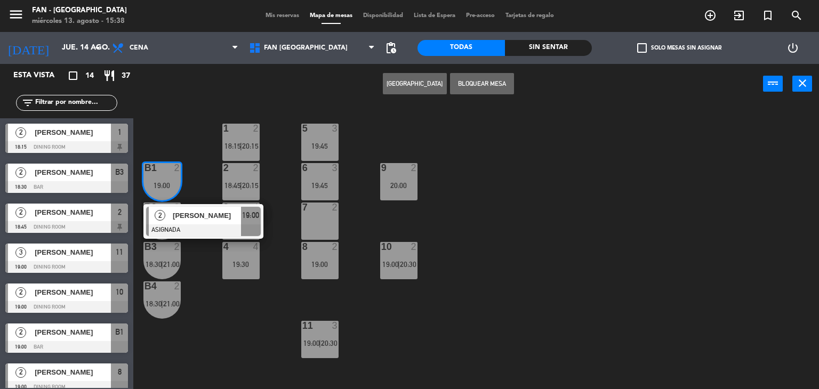
click at [196, 141] on div "1 2 18:15 | 20:15 5 3 19:45 B1 2 19:00 2 [PERSON_NAME] ASIGNADA 19:00 2 2 18:45…" at bounding box center [480, 247] width 678 height 285
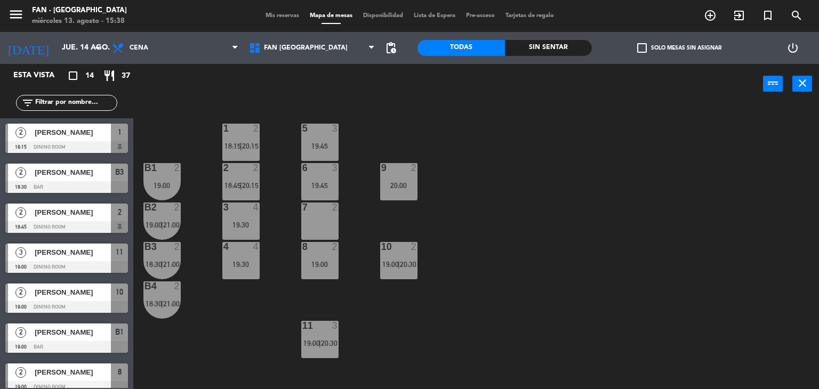
click at [164, 221] on span "21:00" at bounding box center [171, 225] width 17 height 9
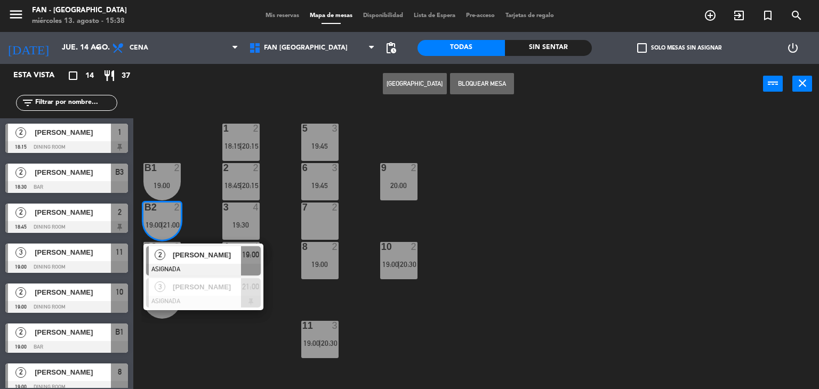
click at [198, 208] on div "1 2 18:15 | 20:15 5 3 19:45 B1 2 19:00 2 2 18:45 | 20:15 9 2 20:00 6 3 19:45 B2…" at bounding box center [480, 247] width 678 height 285
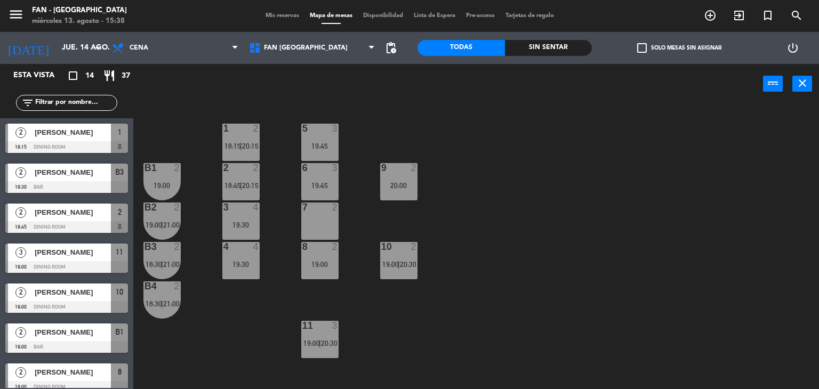
click at [172, 258] on div "B3 2 18:30 | 21:00" at bounding box center [162, 260] width 37 height 37
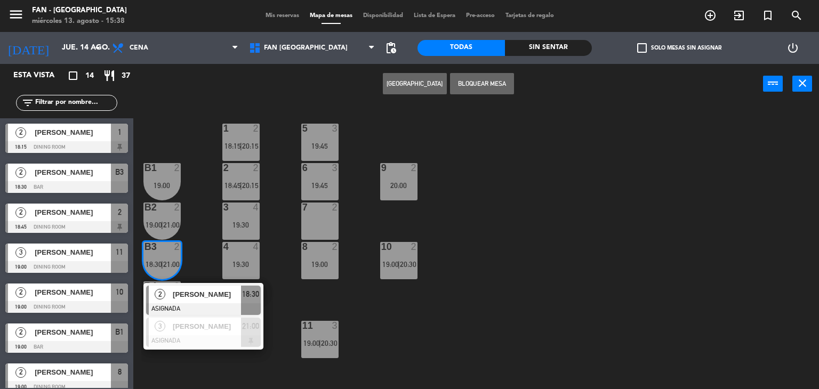
click at [210, 230] on div "1 2 18:15 | 20:15 5 3 19:45 B1 2 19:00 2 2 18:45 | 20:15 9 2 20:00 6 3 19:45 B2…" at bounding box center [480, 247] width 678 height 285
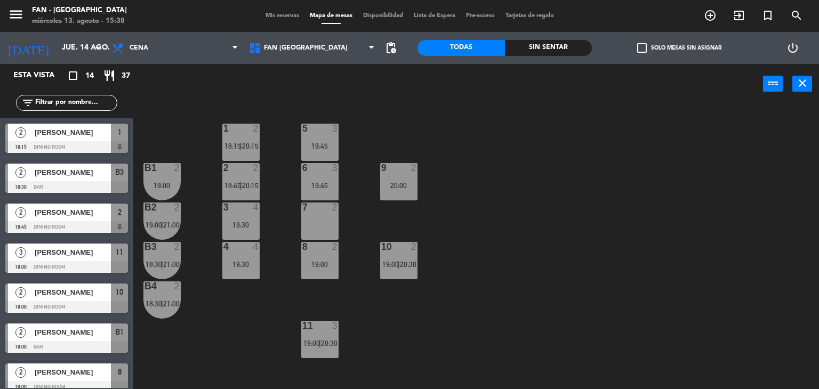
click at [169, 298] on div "B4 2 18:30 | 21:00" at bounding box center [162, 300] width 37 height 37
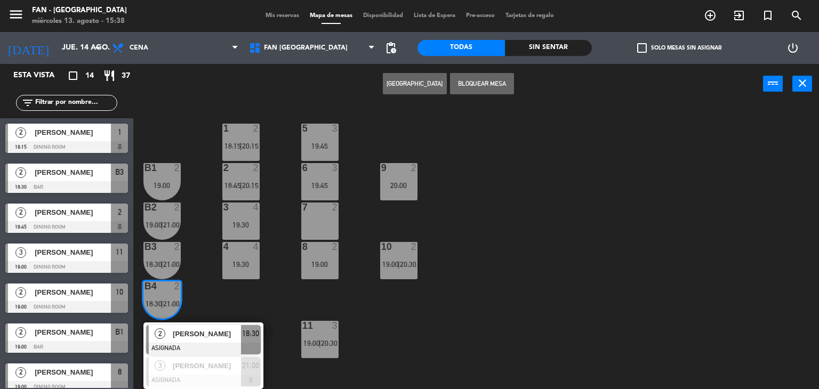
click at [205, 307] on div "1 2 18:15 | 20:15 5 3 19:45 B1 2 19:00 2 2 18:45 | 20:15 9 2 20:00 6 3 19:45 B2…" at bounding box center [480, 247] width 678 height 285
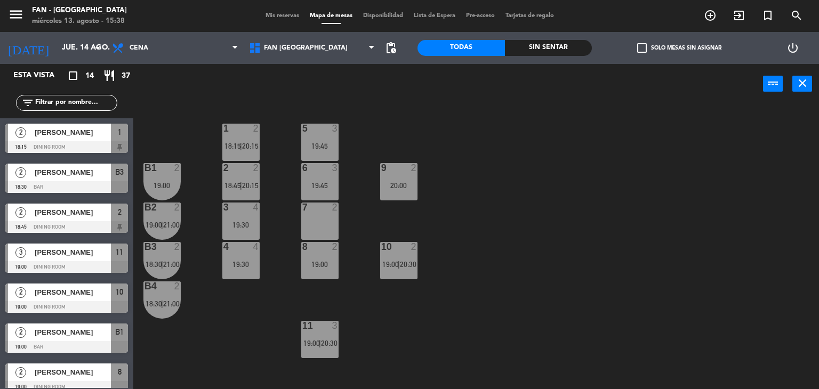
click at [386, 254] on div "10 2 19:00 | 20:30" at bounding box center [398, 260] width 37 height 37
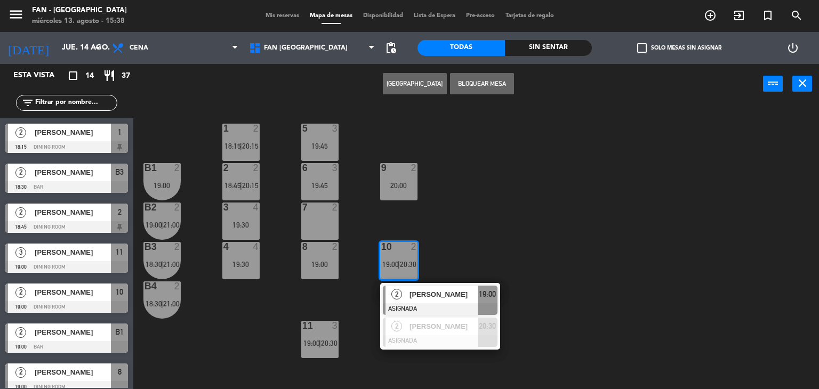
click at [411, 301] on div "[PERSON_NAME]" at bounding box center [443, 295] width 69 height 18
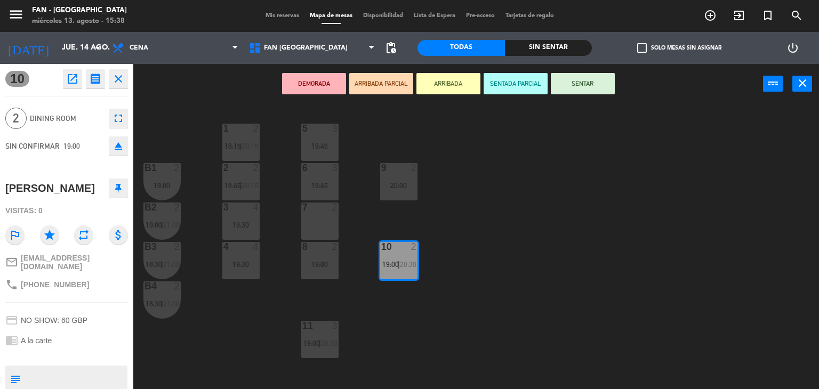
click at [318, 219] on div "7 2" at bounding box center [319, 221] width 37 height 37
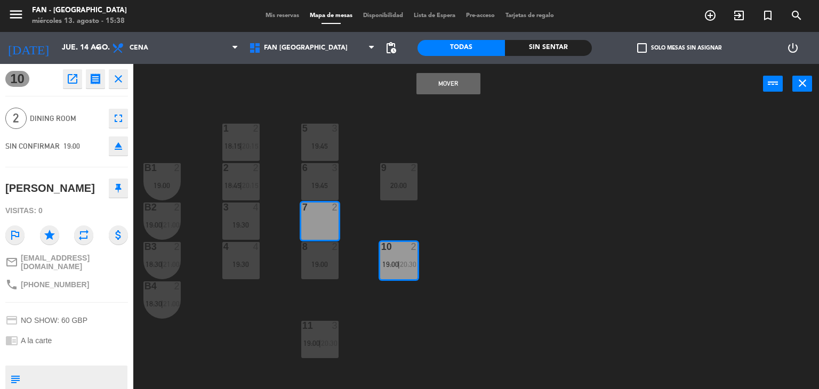
click at [440, 91] on button "Mover" at bounding box center [449, 83] width 64 height 21
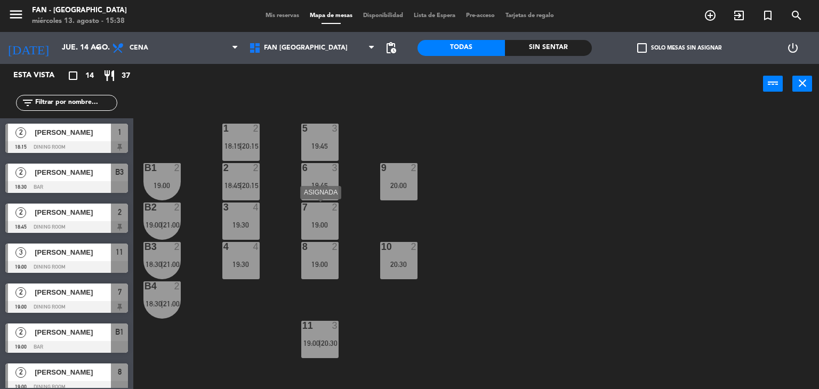
click at [328, 232] on div "7 2 19:00" at bounding box center [319, 221] width 37 height 37
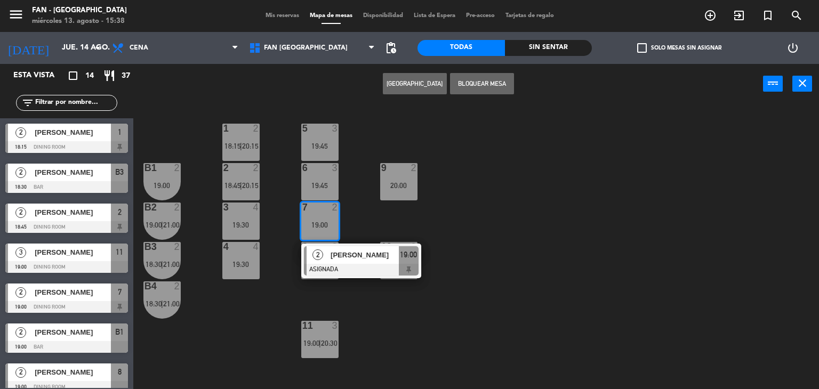
click at [348, 262] on div "[PERSON_NAME]" at bounding box center [364, 255] width 69 height 18
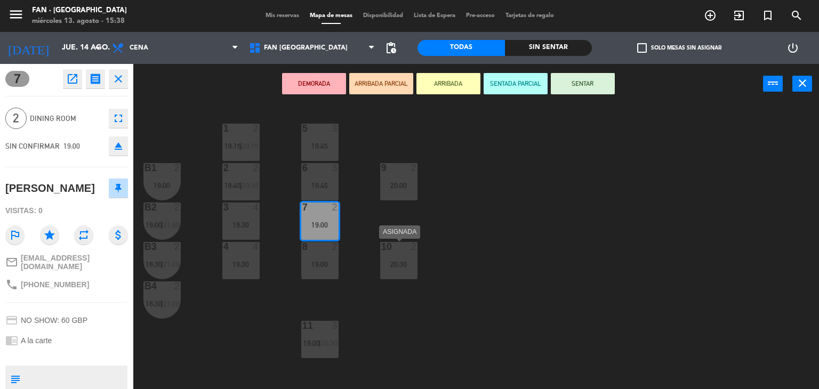
click at [388, 262] on div "20:30" at bounding box center [398, 264] width 37 height 7
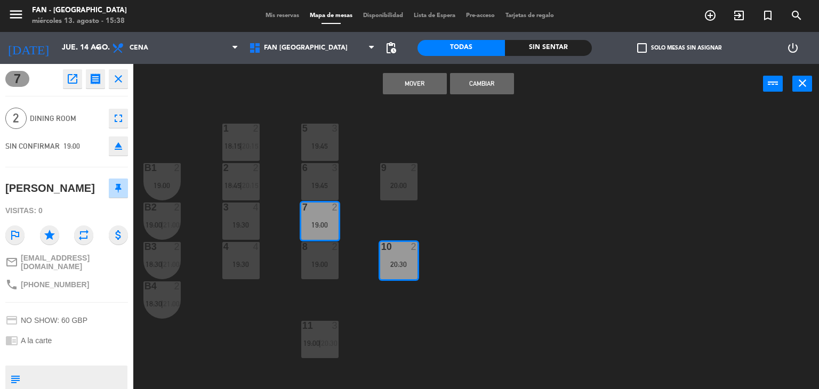
click at [429, 86] on button "Mover" at bounding box center [415, 83] width 64 height 21
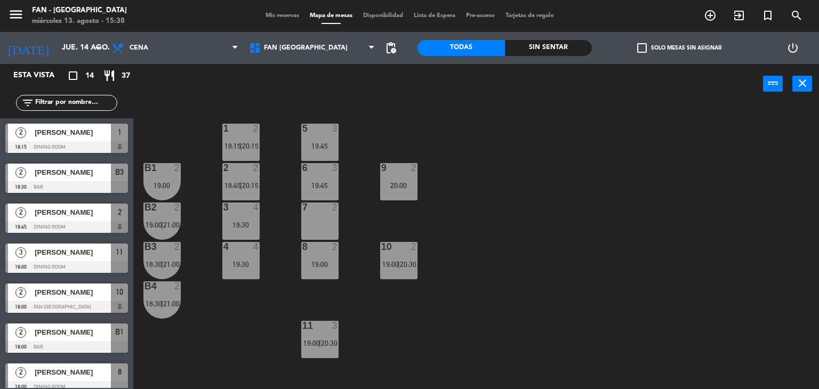
click at [244, 192] on div "2 2 18:45 | 20:15" at bounding box center [240, 181] width 37 height 37
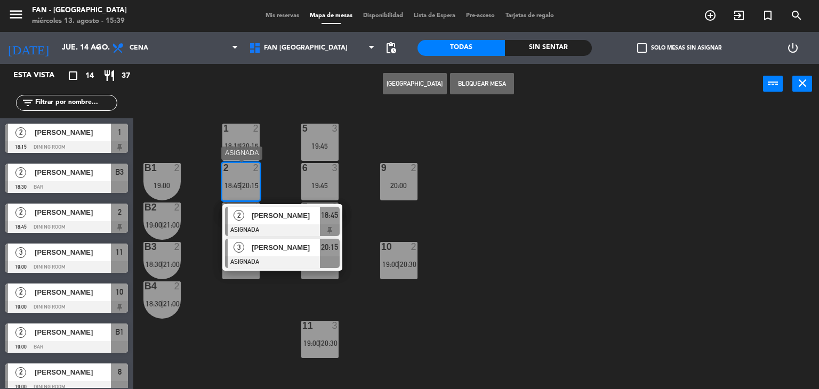
click at [271, 261] on div at bounding box center [282, 263] width 115 height 12
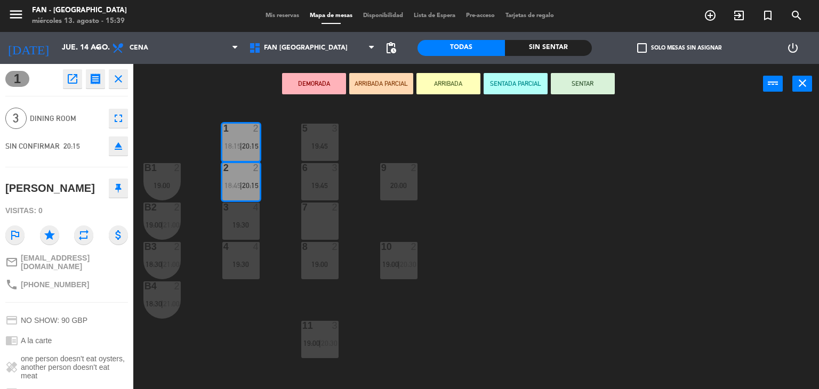
click at [392, 226] on div "1 2 18:15 | 20:15 5 3 19:45 B1 2 19:00 2 2 18:45 | 20:15 9 2 20:00 6 3 19:45 B2…" at bounding box center [480, 247] width 678 height 285
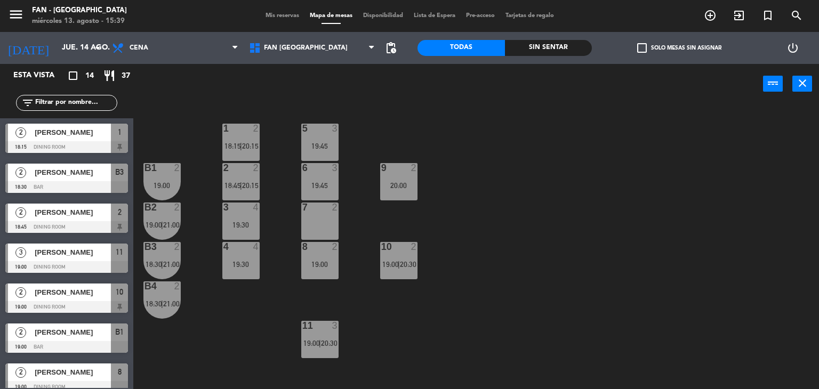
scroll to position [41, 0]
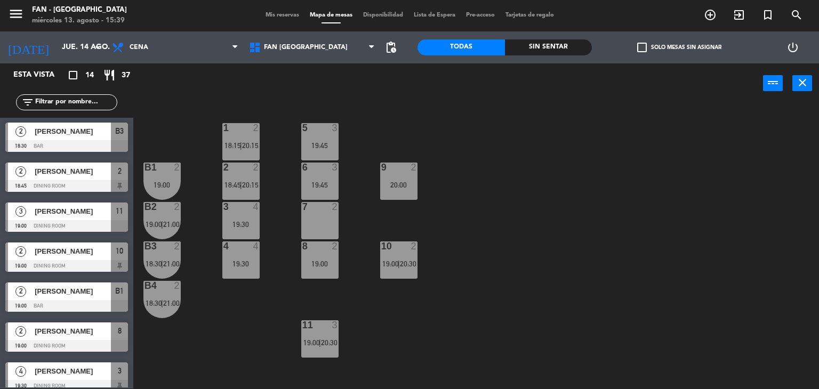
click at [234, 181] on span "18:45" at bounding box center [233, 185] width 17 height 9
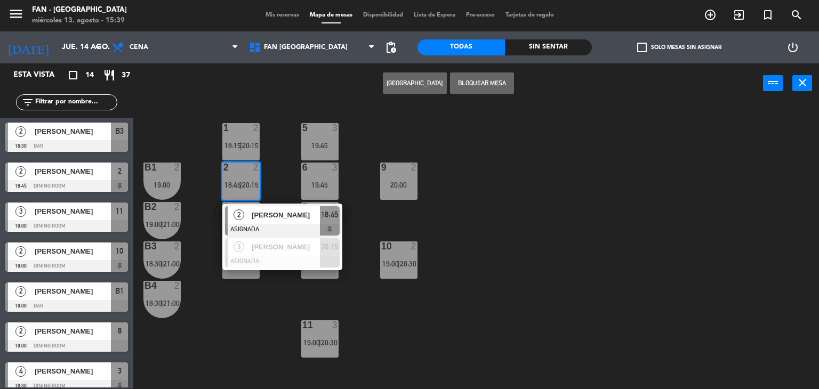
click at [248, 210] on div "2" at bounding box center [239, 215] width 23 height 18
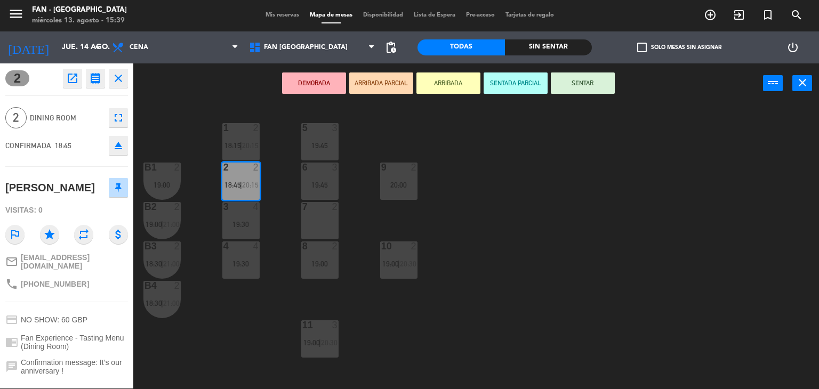
click at [318, 210] on div at bounding box center [320, 207] width 18 height 10
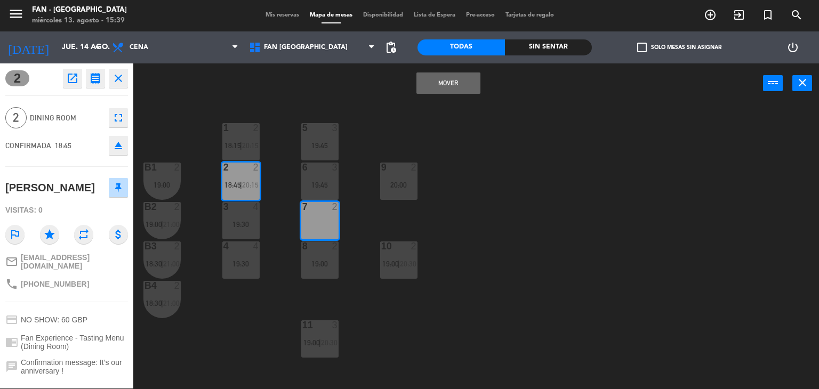
click at [447, 89] on button "Mover" at bounding box center [449, 83] width 64 height 21
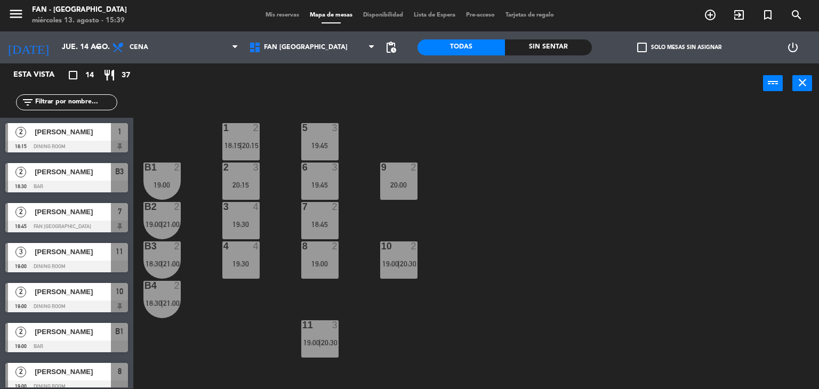
click at [426, 113] on div "1 2 18:15 | 20:15 5 3 19:45 B1 2 19:00 2 3 20:15 9 2 20:00 6 3 19:45 B2 2 19:00…" at bounding box center [480, 246] width 678 height 285
click at [251, 159] on div "1 2 18:15 | 20:15" at bounding box center [240, 141] width 37 height 37
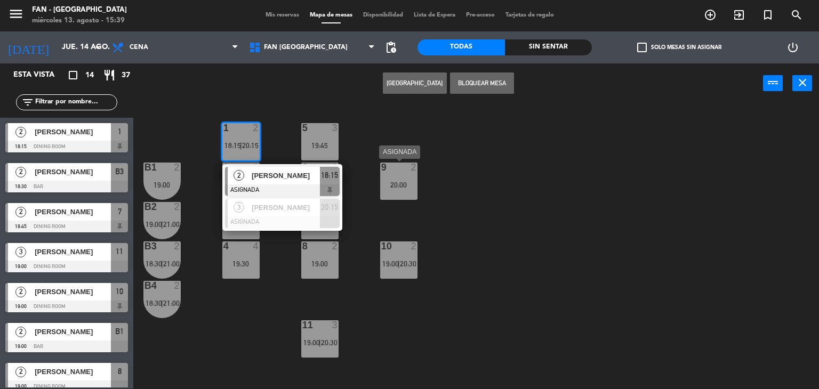
click at [410, 172] on div "9 2" at bounding box center [398, 168] width 37 height 11
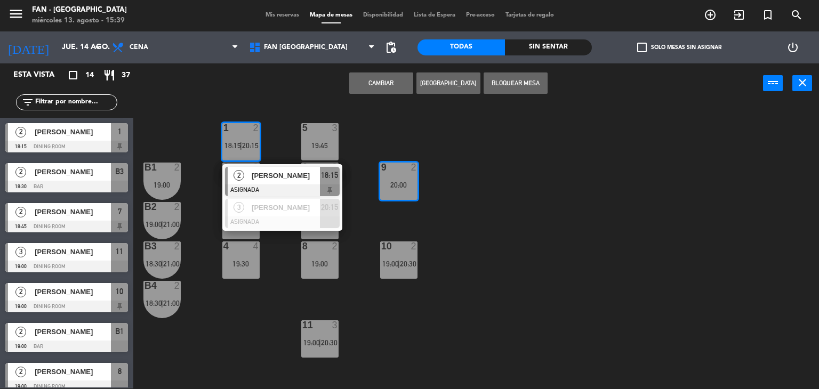
click at [475, 181] on div "1 2 18:15 | 20:15 2 [PERSON_NAME] ASIGNADA 18:15 3 [PERSON_NAME] ASIGNADA 20:15…" at bounding box center [480, 246] width 678 height 285
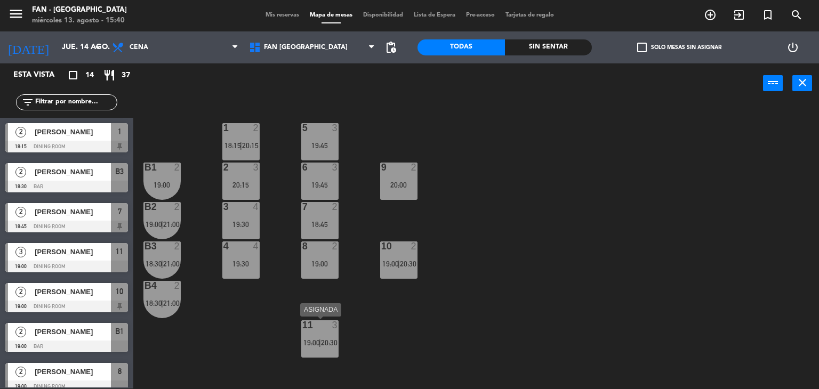
click at [321, 341] on span "|" at bounding box center [320, 343] width 2 height 9
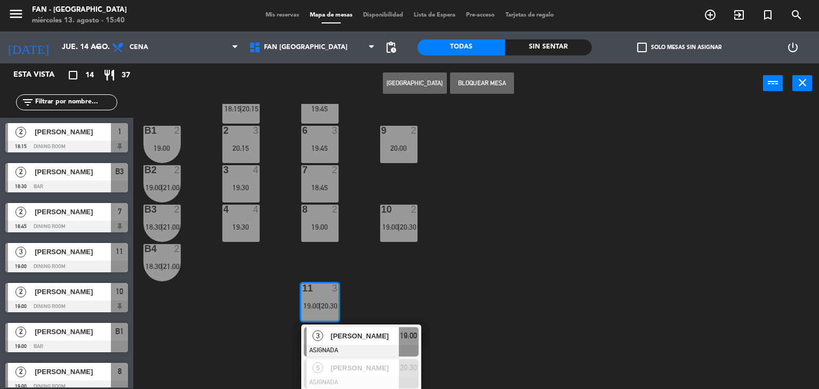
scroll to position [38, 0]
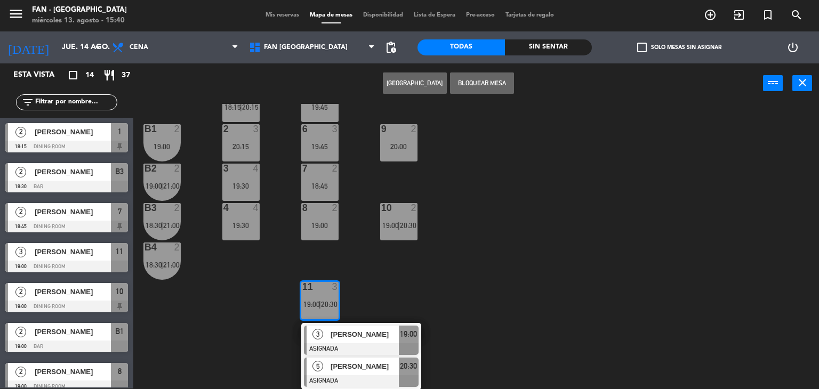
click at [330, 370] on div "[PERSON_NAME]" at bounding box center [364, 367] width 69 height 18
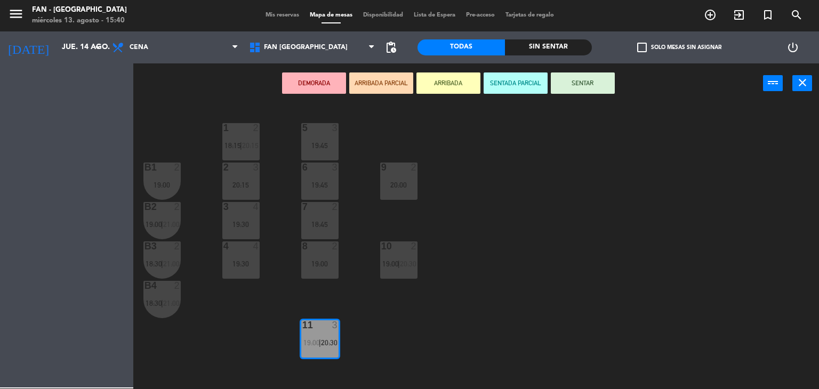
scroll to position [0, 0]
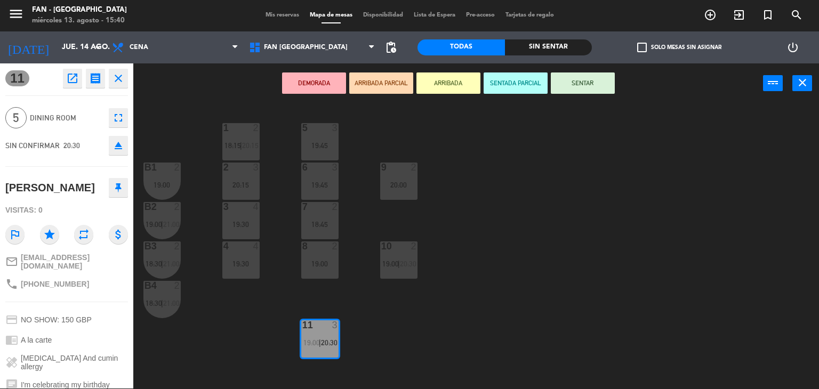
click at [116, 118] on icon "fullscreen" at bounding box center [118, 117] width 13 height 13
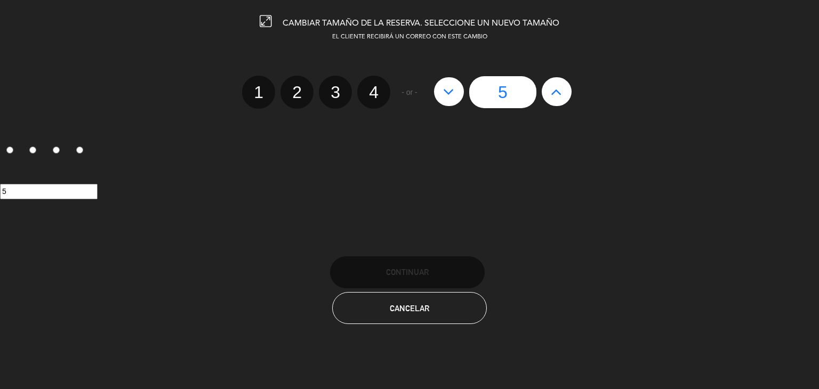
click at [373, 90] on label "4" at bounding box center [373, 92] width 33 height 33
click at [373, 86] on input "4" at bounding box center [372, 82] width 7 height 7
radio input "true"
radio input "false"
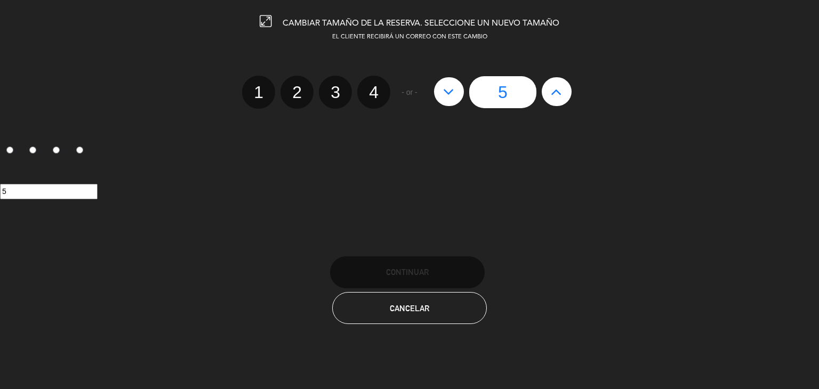
radio input "false"
radio input "true"
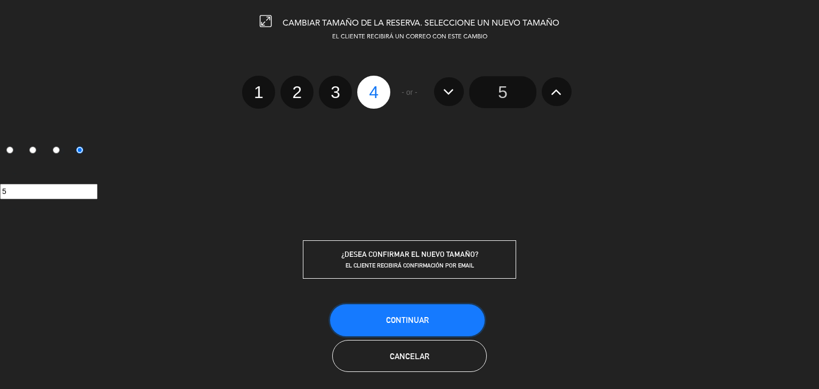
click at [420, 310] on button "Continuar" at bounding box center [407, 321] width 155 height 32
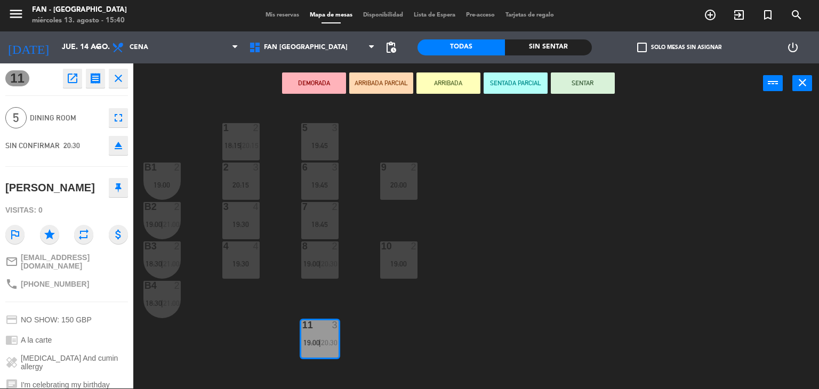
click at [414, 315] on div "1 2 18:15 | 20:15 5 3 19:45 B1 2 19:00 2 3 20:15 9 2 20:00 6 3 19:45 B2 2 19:00…" at bounding box center [480, 246] width 678 height 285
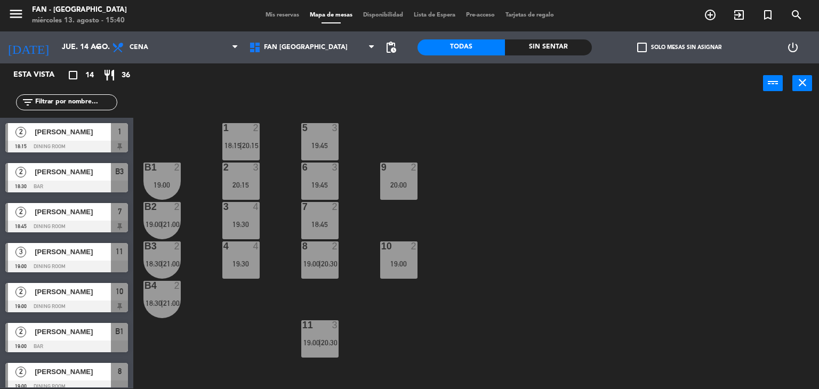
scroll to position [121, 0]
click at [320, 268] on div "8 2 19:00 | 20:30" at bounding box center [319, 260] width 37 height 37
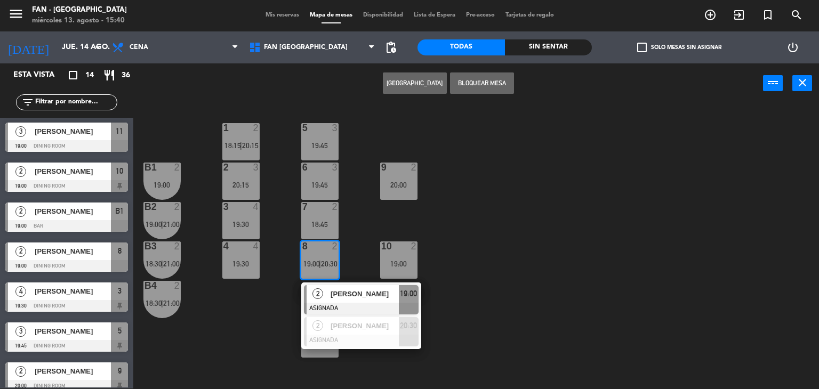
click at [505, 308] on div "1 2 18:15 | 20:15 5 3 19:45 B1 2 19:00 2 3 20:15 9 2 20:00 6 3 19:45 B2 2 19:00…" at bounding box center [480, 246] width 678 height 285
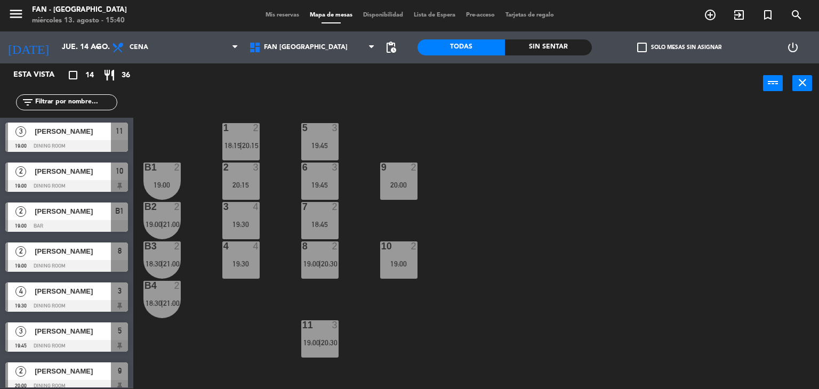
click at [360, 269] on div "1 2 18:15 | 20:15 5 3 19:45 B1 2 19:00 2 3 20:15 9 2 20:00 6 3 19:45 B2 2 19:00…" at bounding box center [480, 246] width 678 height 285
click at [250, 181] on div "20:15" at bounding box center [240, 184] width 37 height 7
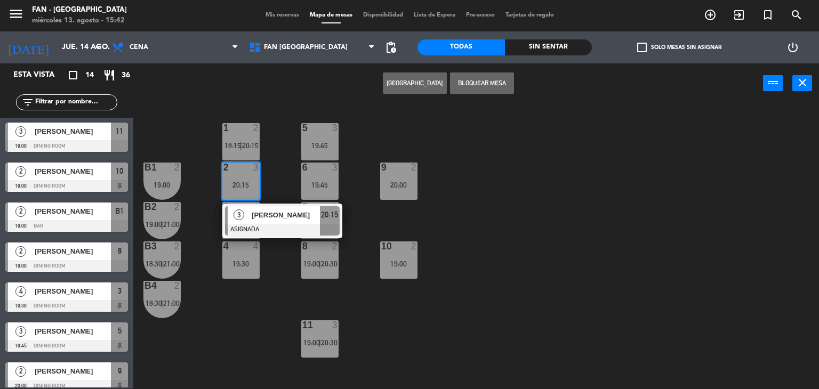
click at [391, 231] on div "1 2 18:15 | 20:15 5 3 19:45 B1 2 19:00 2 3 20:15 3 [PERSON_NAME] ASIGNADA 20:15…" at bounding box center [480, 246] width 678 height 285
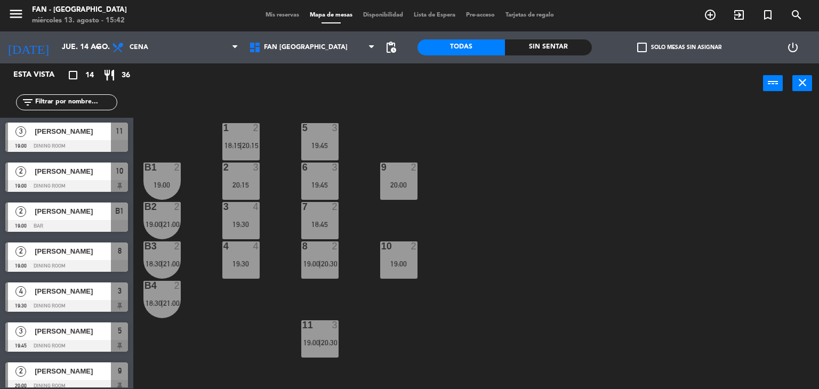
click at [530, 217] on div "1 2 18:15 | 20:15 5 3 19:45 B1 2 19:00 2 3 20:15 9 2 20:00 6 3 19:45 B2 2 19:00…" at bounding box center [480, 246] width 678 height 285
click at [326, 326] on div at bounding box center [320, 326] width 18 height 10
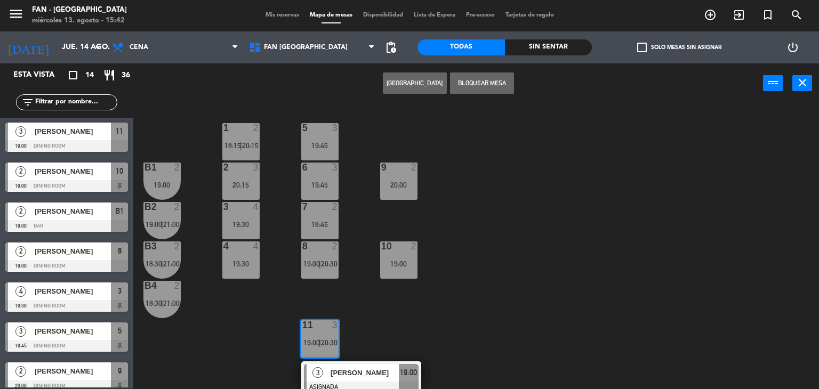
click at [378, 333] on div "1 2 18:15 | 20:15 5 3 19:45 B1 2 19:00 2 3 20:15 9 2 20:00 6 3 19:45 B2 2 19:00…" at bounding box center [480, 246] width 678 height 285
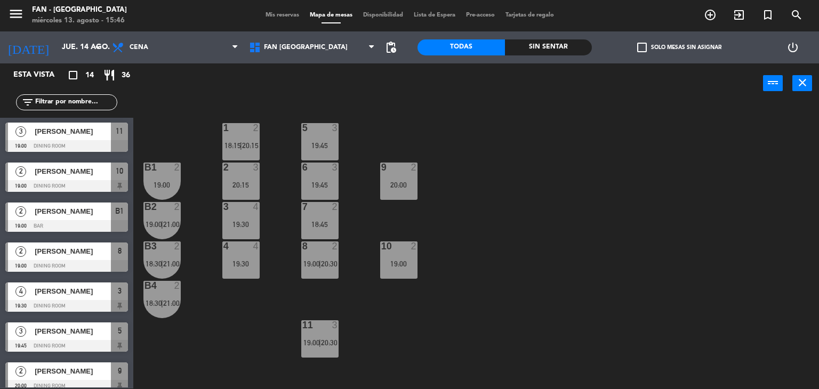
click at [151, 337] on div "1 2 18:15 | 20:15 5 3 19:45 B1 2 19:00 2 3 20:15 9 2 20:00 6 3 19:45 B2 2 19:00…" at bounding box center [480, 246] width 678 height 285
click at [280, 20] on div "Mis reservas Mapa de mesas Disponibilidad Lista de Espera Pre-acceso Tarjetas d…" at bounding box center [409, 16] width 299 height 10
click at [280, 18] on div "Mis reservas Mapa de mesas Disponibilidad Lista de Espera Pre-acceso Tarjetas d…" at bounding box center [409, 16] width 299 height 10
click at [275, 15] on span "Mis reservas" at bounding box center [282, 15] width 44 height 6
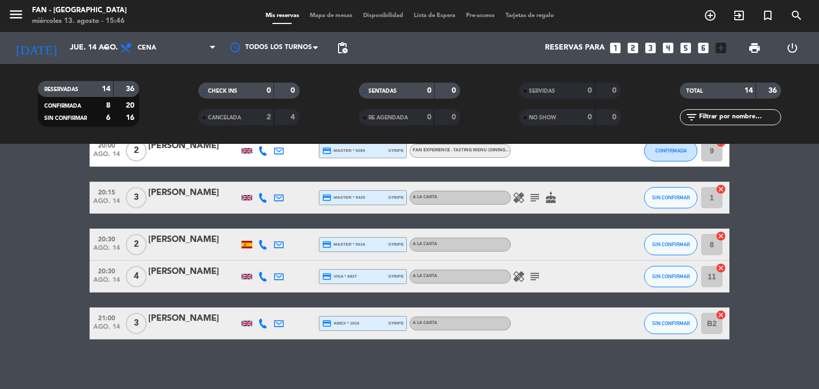
scroll to position [440, 0]
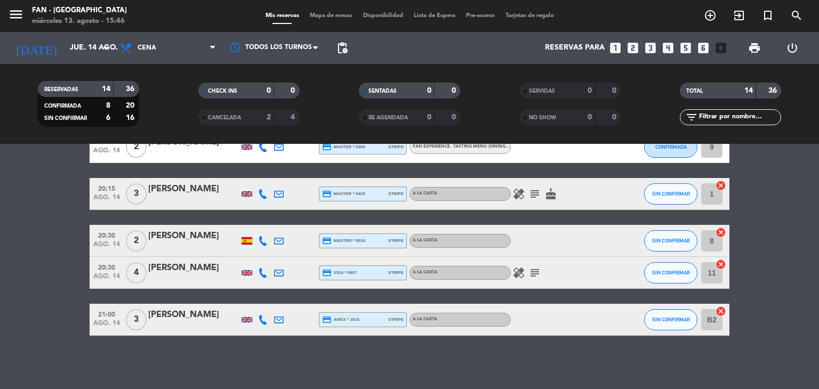
click at [187, 243] on div "[PERSON_NAME]" at bounding box center [193, 236] width 91 height 14
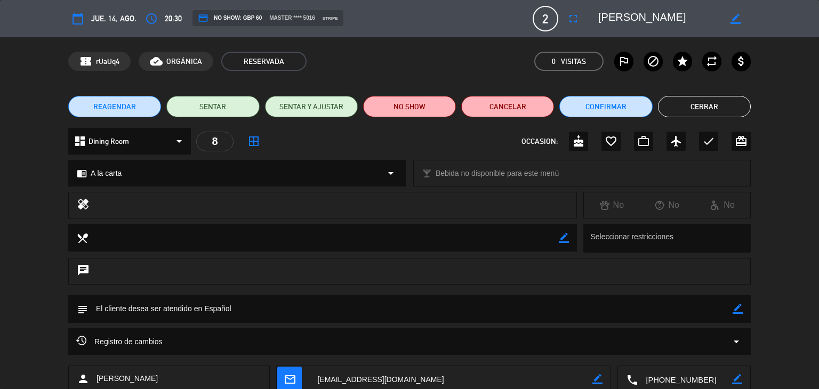
click at [140, 22] on div "calendar_today jue. 14, ago. access_time 20:30 credit_card NO SHOW: GBP 60 mast…" at bounding box center [409, 19] width 683 height 26
click at [157, 22] on button "access_time" at bounding box center [151, 18] width 19 height 19
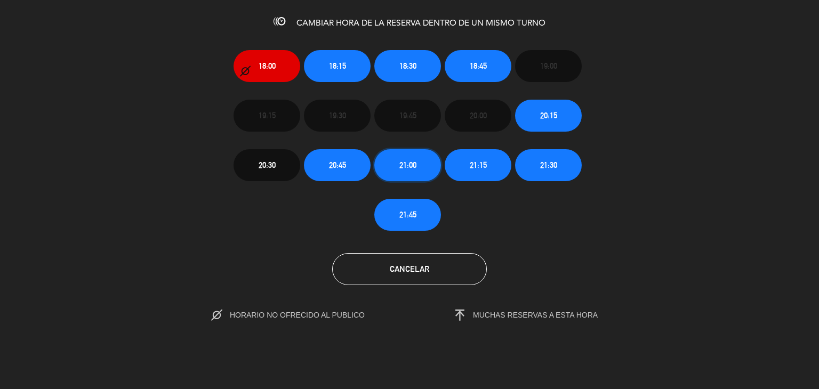
click at [428, 158] on button "21:00" at bounding box center [408, 165] width 67 height 32
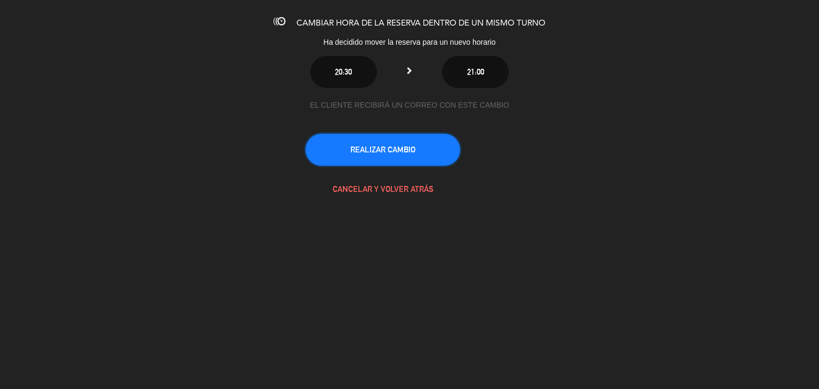
click at [424, 156] on button "REALIZAR CAMBIO" at bounding box center [383, 150] width 155 height 32
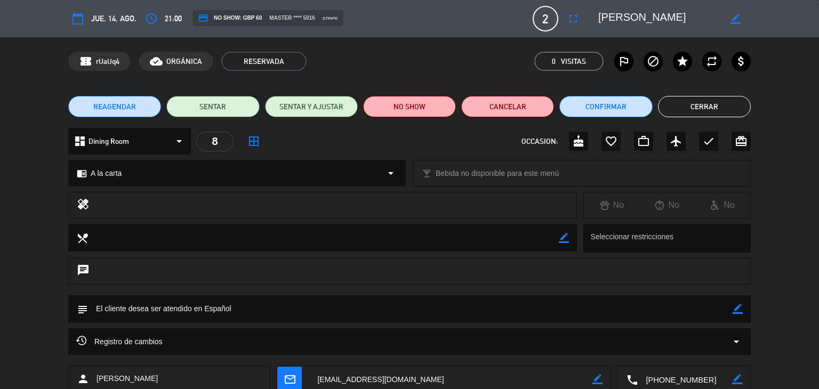
click at [687, 114] on button "Cerrar" at bounding box center [704, 106] width 93 height 21
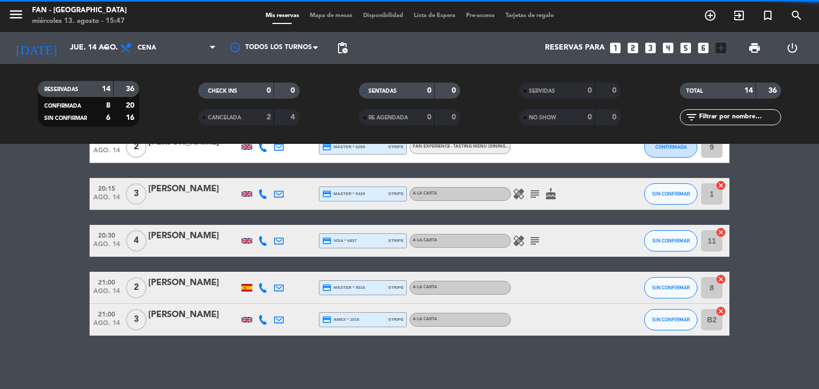
click at [339, 17] on span "Mapa de mesas" at bounding box center [331, 16] width 53 height 6
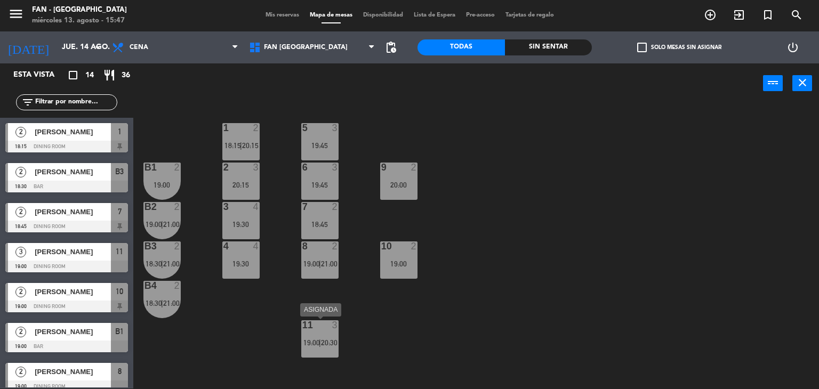
click at [320, 333] on div "11 3 19:00 | 20:30" at bounding box center [319, 339] width 37 height 37
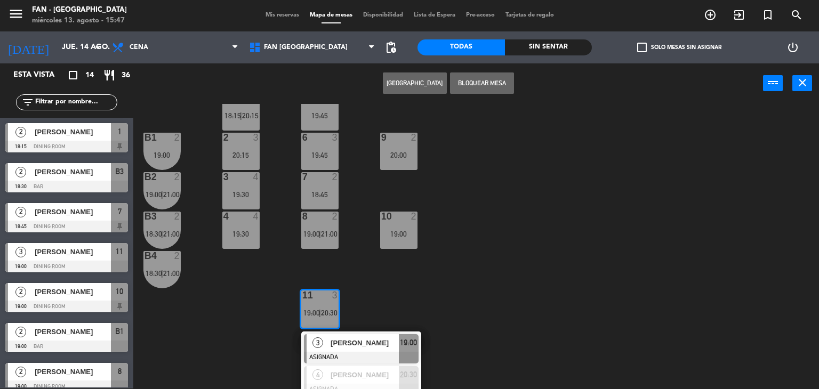
scroll to position [38, 0]
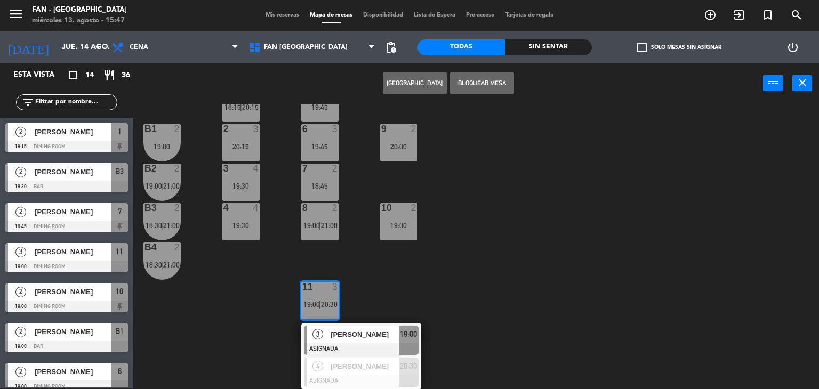
click at [264, 268] on div "1 2 18:15 | 20:15 5 3 19:45 B1 2 19:00 2 3 20:15 9 2 20:00 6 3 19:45 B2 2 19:00…" at bounding box center [480, 246] width 678 height 285
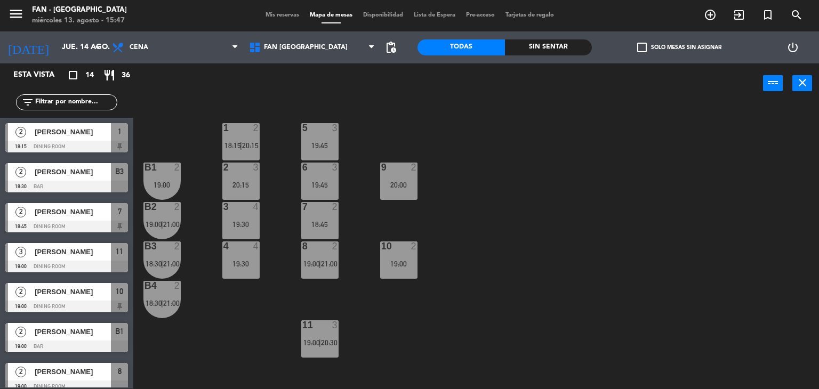
scroll to position [0, 0]
click at [314, 251] on div "8 2" at bounding box center [319, 247] width 37 height 11
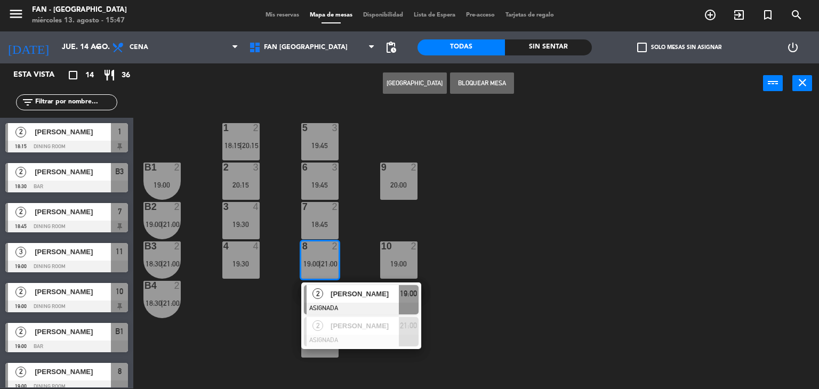
click at [453, 331] on div "1 2 18:15 | 20:15 5 3 19:45 B1 2 19:00 2 3 20:15 9 2 20:00 6 3 19:45 B2 2 19:00…" at bounding box center [480, 246] width 678 height 285
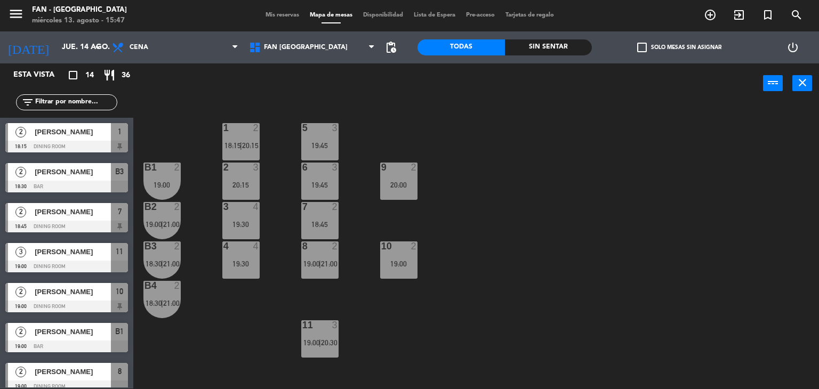
click at [334, 332] on div "11 3 19:00 | 20:30" at bounding box center [319, 339] width 37 height 37
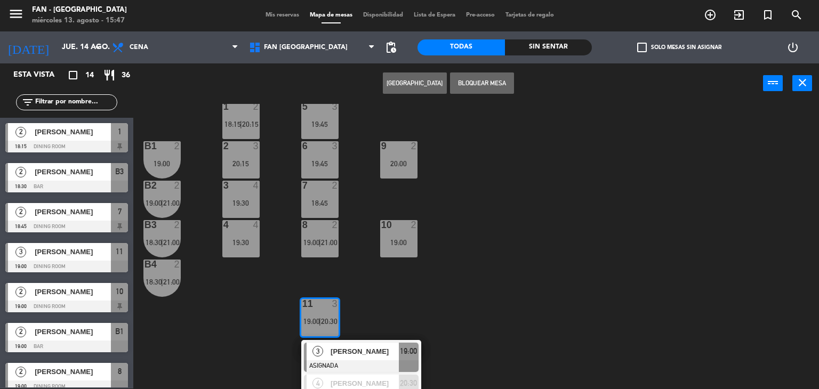
scroll to position [38, 0]
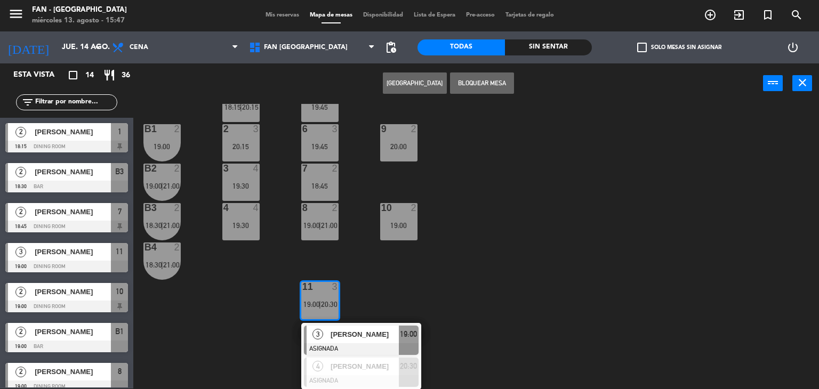
click at [356, 214] on div "1 2 18:15 | 20:15 5 3 19:45 B1 2 19:00 2 3 20:15 9 2 20:00 6 3 19:45 B2 2 19:00…" at bounding box center [480, 246] width 678 height 285
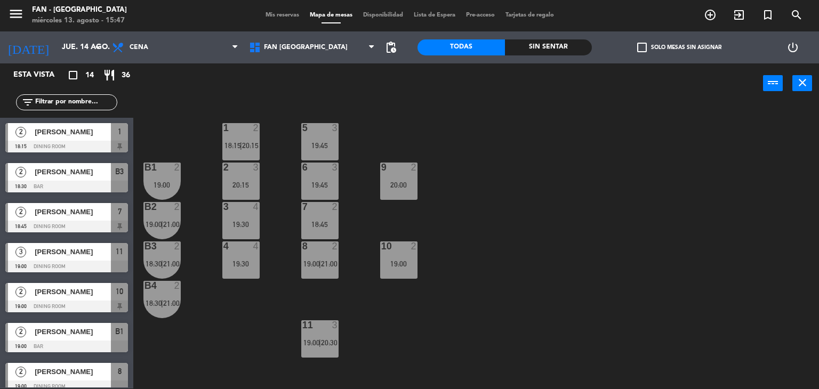
click at [326, 257] on div "8 2 19:00 | 21:00" at bounding box center [319, 260] width 37 height 37
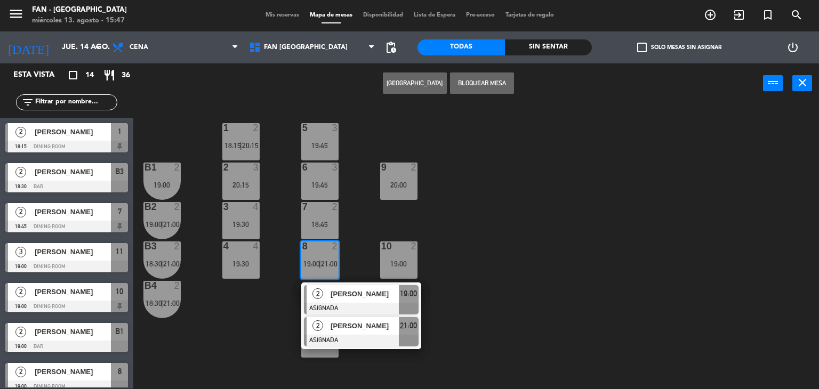
click at [335, 325] on span "[PERSON_NAME]" at bounding box center [365, 326] width 68 height 11
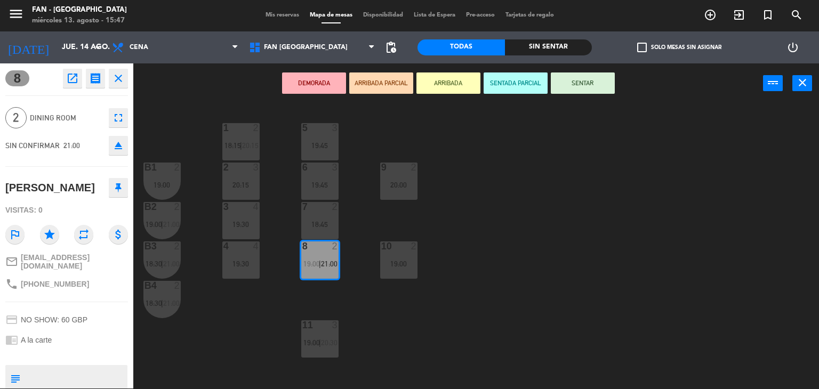
click at [389, 274] on div "10 2 19:00" at bounding box center [398, 260] width 37 height 37
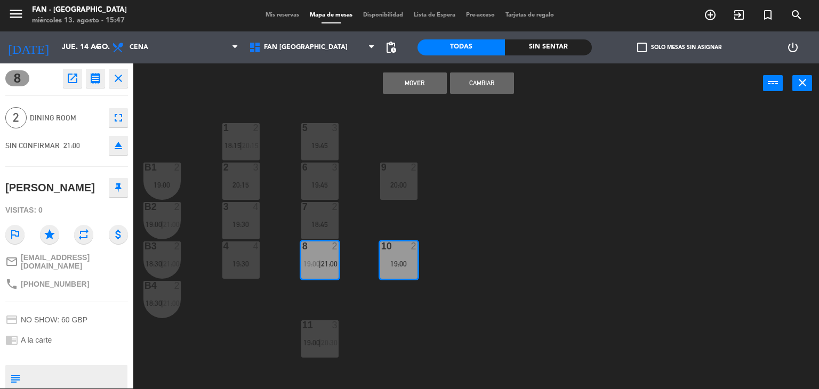
click at [417, 83] on button "Mover" at bounding box center [415, 83] width 64 height 21
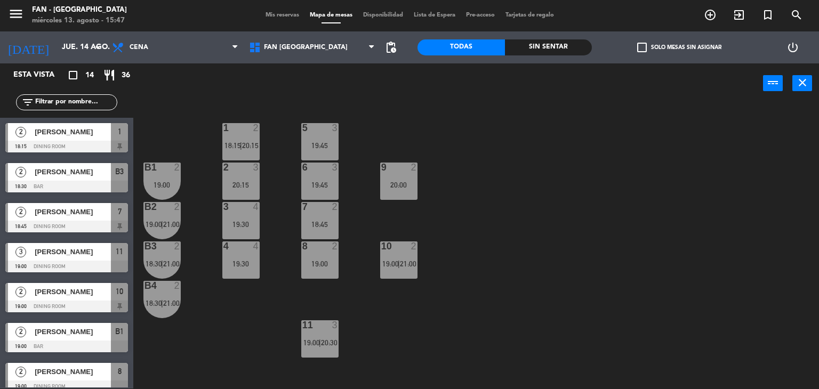
scroll to position [121, 0]
click at [325, 341] on span "20:30" at bounding box center [329, 343] width 17 height 9
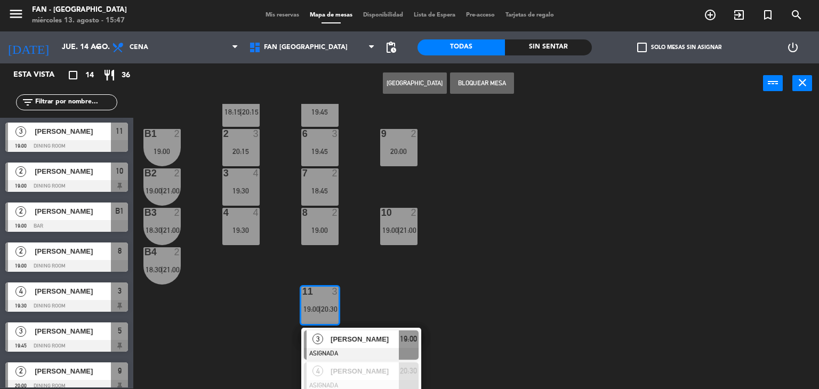
scroll to position [38, 0]
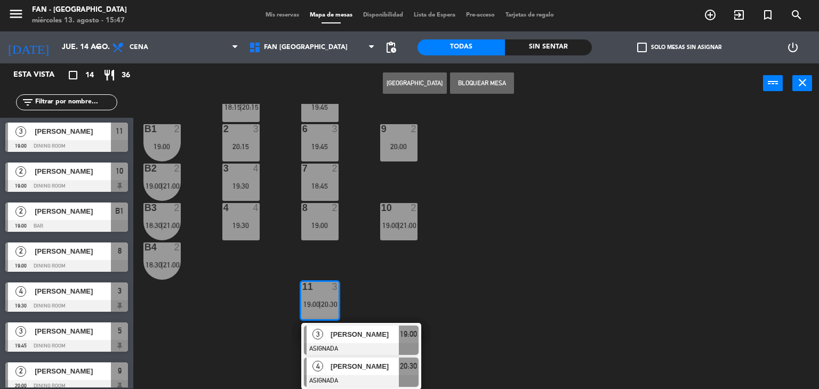
click at [336, 369] on span "[PERSON_NAME]" at bounding box center [365, 366] width 68 height 11
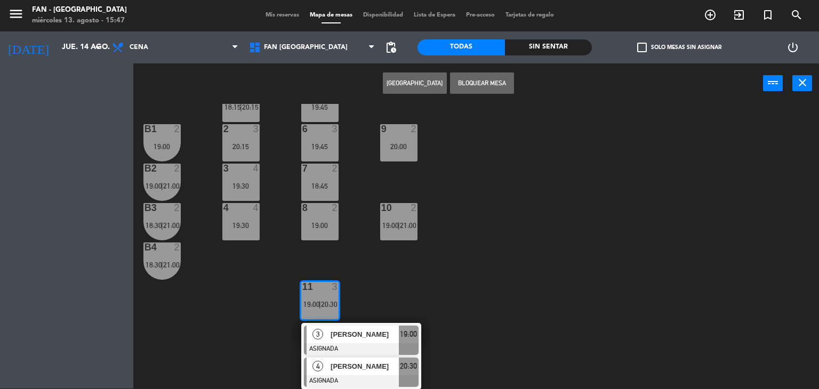
scroll to position [0, 0]
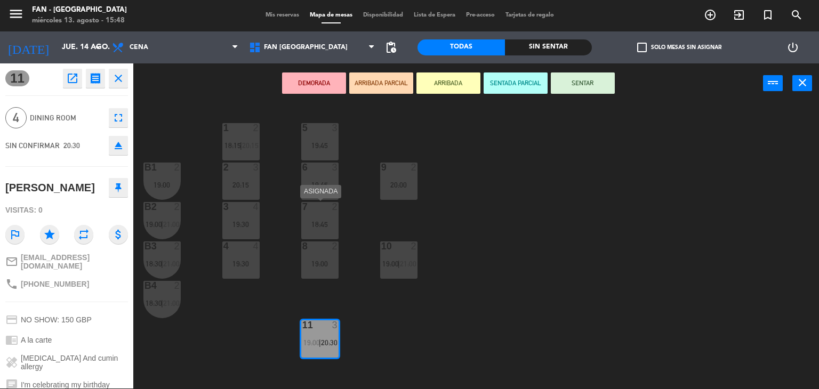
click at [324, 221] on div "18:45" at bounding box center [319, 224] width 37 height 7
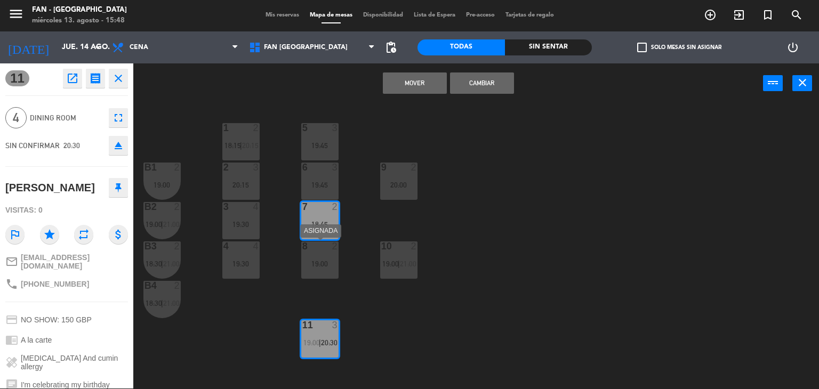
click at [321, 261] on div "19:00" at bounding box center [319, 263] width 37 height 7
click at [412, 78] on button "Mover y Unir" at bounding box center [415, 83] width 64 height 21
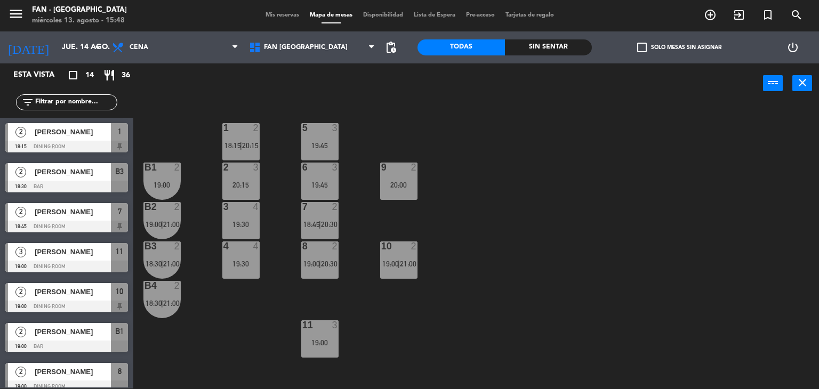
scroll to position [81, 0]
click at [389, 337] on div "1 2 18:15 | 20:15 5 3 19:45 B1 2 19:00 2 3 20:15 9 2 20:00 6 3 19:45 B2 2 19:00…" at bounding box center [480, 246] width 678 height 285
click at [284, 19] on div "Mis reservas Mapa de mesas Disponibilidad Lista de Espera Pre-acceso Tarjetas d…" at bounding box center [409, 16] width 299 height 10
click at [282, 19] on div "Mis reservas Mapa de mesas Disponibilidad Lista de Espera Pre-acceso Tarjetas d…" at bounding box center [409, 16] width 299 height 10
click at [275, 14] on span "Mis reservas" at bounding box center [282, 15] width 44 height 6
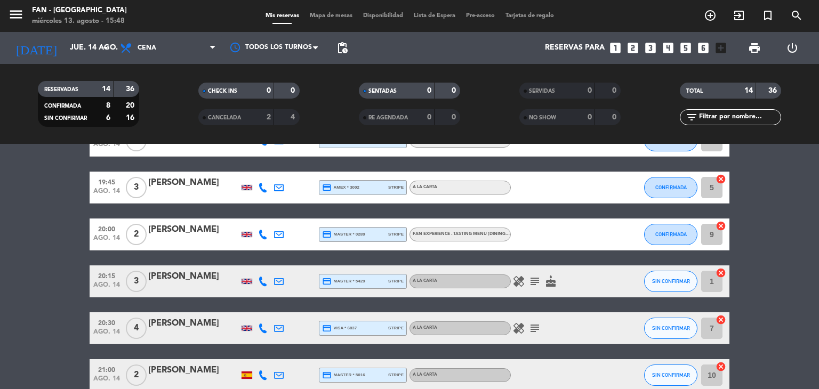
scroll to position [440, 0]
